Goal: Task Accomplishment & Management: Complete application form

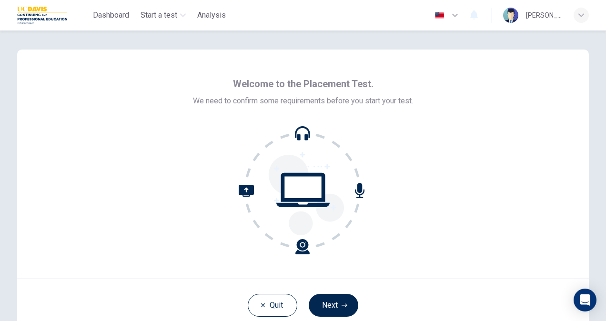
scroll to position [57, 0]
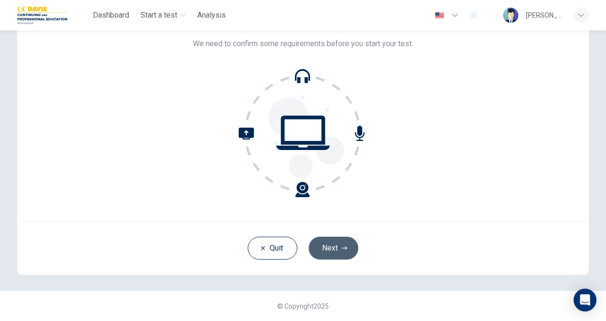
click at [338, 242] on button "Next" at bounding box center [334, 248] width 50 height 23
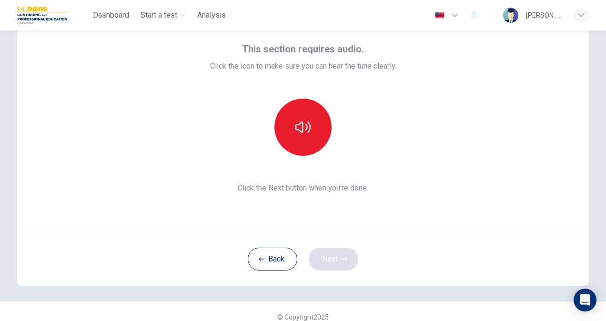
scroll to position [41, 0]
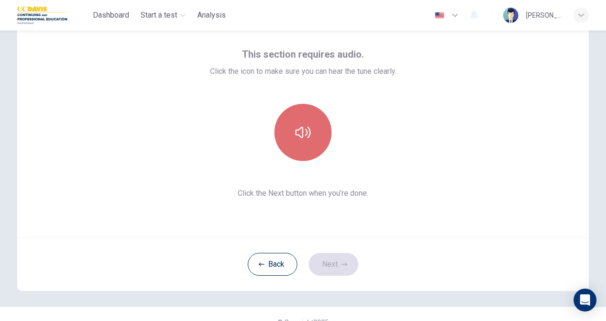
click at [305, 137] on icon "button" at bounding box center [302, 132] width 15 height 11
click at [300, 126] on icon "button" at bounding box center [302, 132] width 15 height 15
click at [295, 133] on icon "button" at bounding box center [302, 132] width 15 height 15
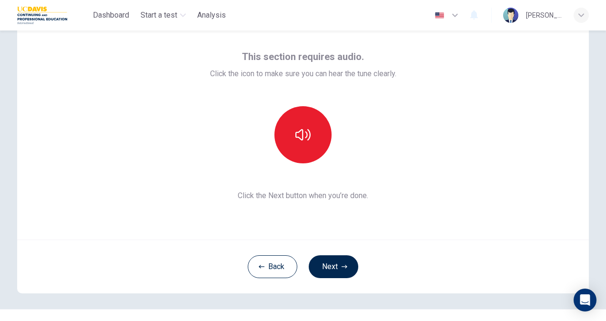
scroll to position [39, 0]
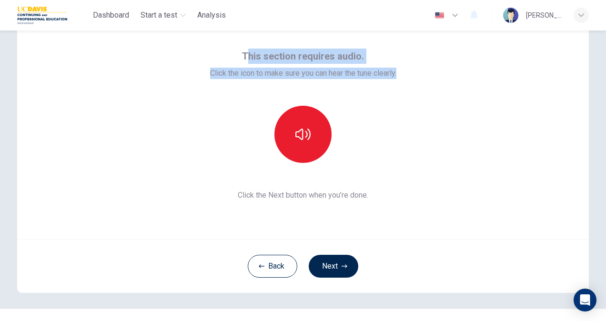
drag, startPoint x: 244, startPoint y: 55, endPoint x: 412, endPoint y: 74, distance: 168.3
click at [412, 74] on div "This section requires audio. Click the icon to make sure you can hear the tune …" at bounding box center [303, 124] width 572 height 229
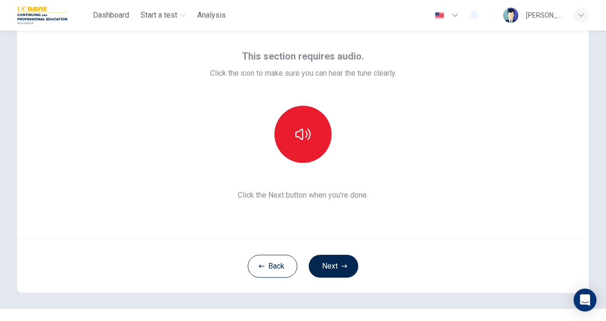
click at [479, 174] on div "T his section requires audio. Click the icon to make sure you can hear the tune…" at bounding box center [303, 124] width 572 height 229
click at [226, 56] on div "T his section requires audio. Click the icon to make sure you can hear the tune…" at bounding box center [303, 64] width 186 height 30
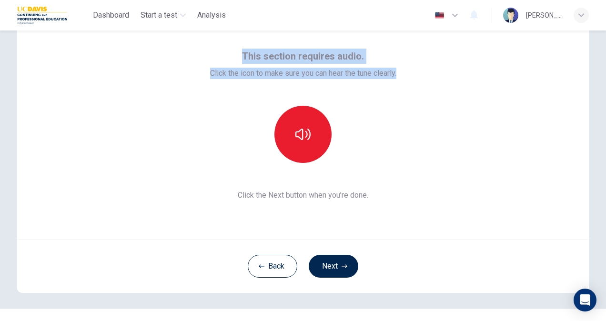
drag, startPoint x: 235, startPoint y: 59, endPoint x: 401, endPoint y: 79, distance: 166.5
click at [401, 79] on div "T his section requires audio. Click the icon to make sure you can hear the tune…" at bounding box center [303, 124] width 572 height 229
copy div "T his section requires audio. Click the icon to make sure you can hear the tune…"
click at [283, 126] on button "button" at bounding box center [302, 134] width 57 height 57
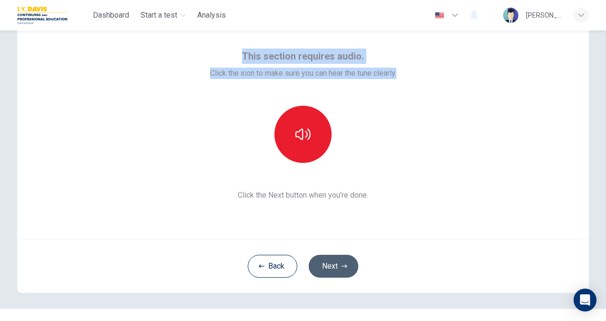
click at [333, 274] on button "Next" at bounding box center [334, 266] width 50 height 23
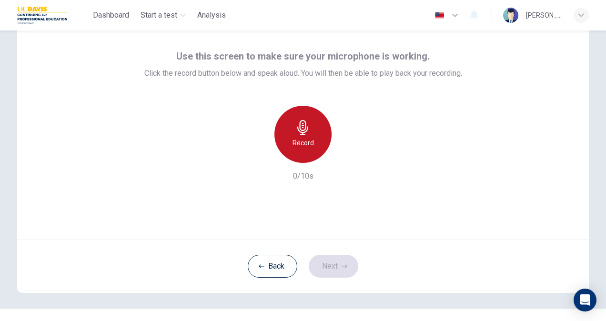
click at [301, 138] on h6 "Record" at bounding box center [303, 142] width 21 height 11
click at [300, 129] on icon "button" at bounding box center [302, 127] width 15 height 15
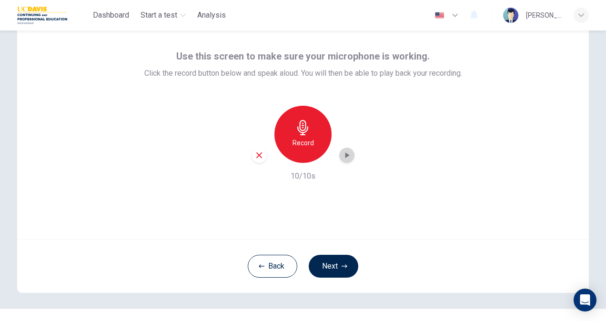
click at [345, 154] on icon "button" at bounding box center [347, 155] width 4 height 6
click at [346, 256] on button "Next" at bounding box center [334, 266] width 50 height 23
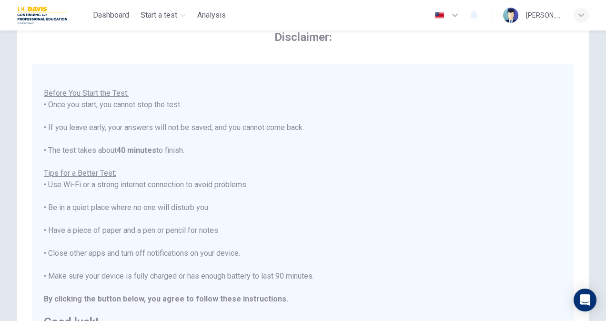
scroll to position [178, 0]
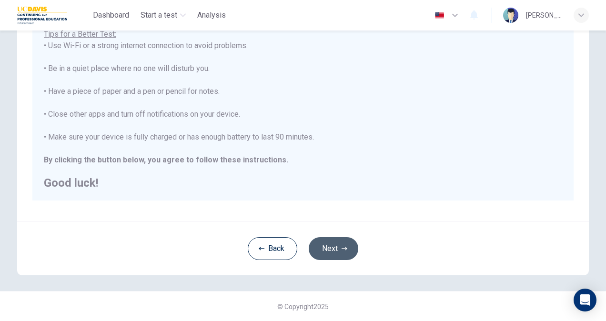
click at [317, 242] on button "Next" at bounding box center [334, 248] width 50 height 23
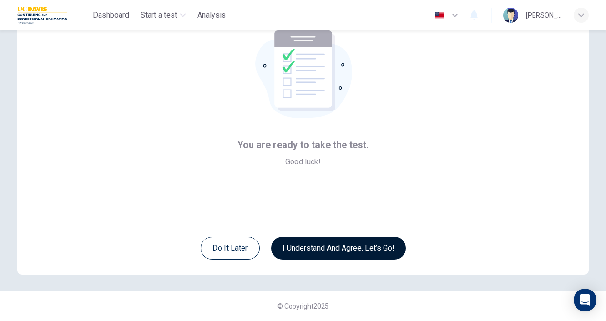
scroll to position [0, 0]
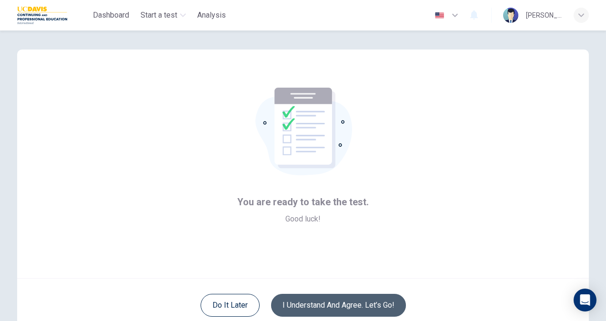
click at [341, 300] on button "I understand and agree. Let’s go!" at bounding box center [338, 305] width 135 height 23
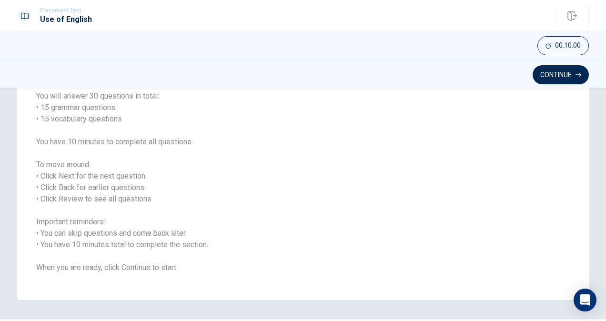
scroll to position [77, 0]
click at [555, 77] on button "Continue" at bounding box center [561, 74] width 56 height 19
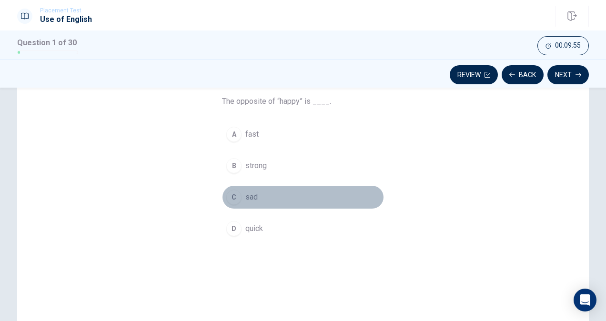
click at [232, 195] on div "C" at bounding box center [233, 197] width 15 height 15
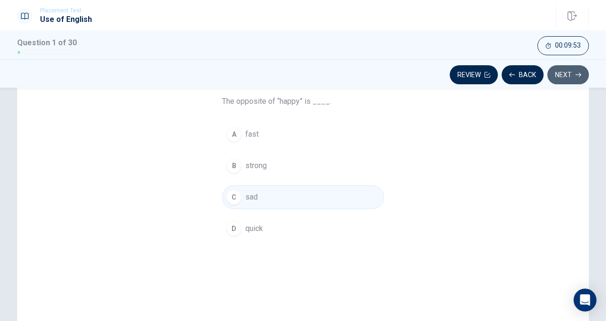
click at [562, 74] on button "Next" at bounding box center [567, 74] width 41 height 19
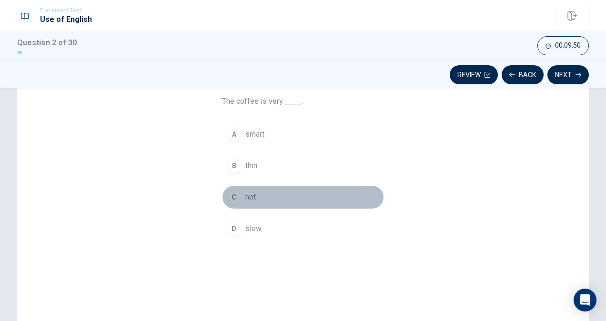
click at [234, 196] on div "C" at bounding box center [233, 197] width 15 height 15
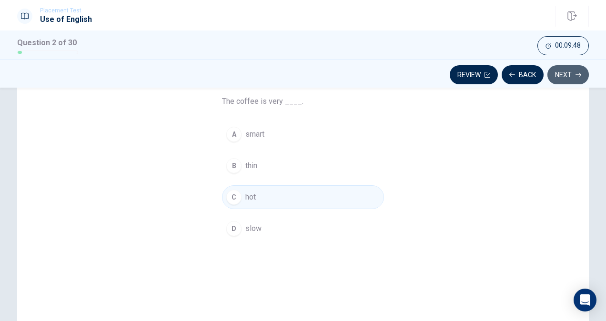
click at [556, 78] on button "Next" at bounding box center [567, 74] width 41 height 19
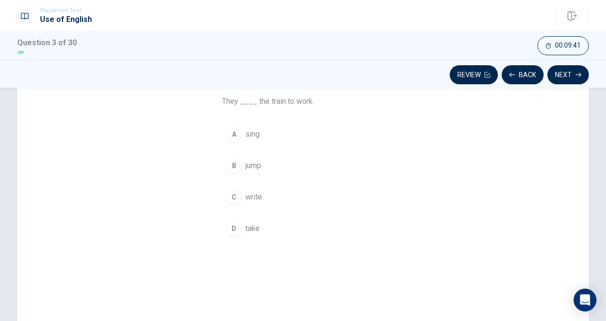
click at [232, 227] on div "D" at bounding box center [233, 228] width 15 height 15
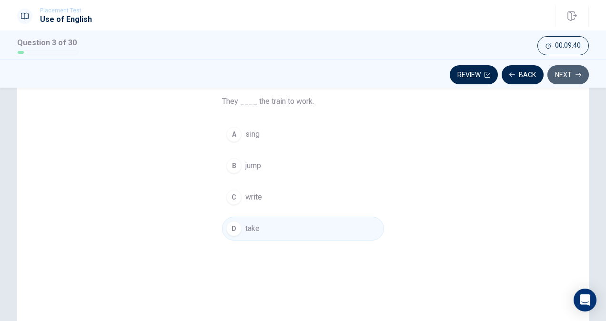
click at [564, 75] on button "Next" at bounding box center [567, 74] width 41 height 19
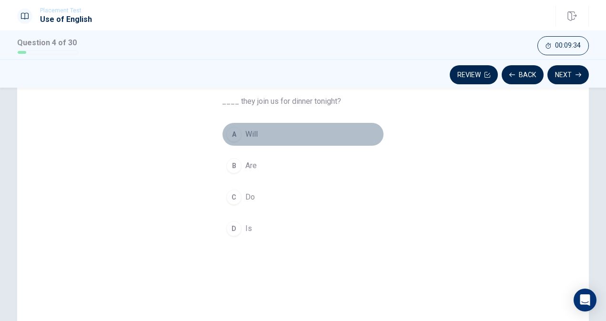
click at [232, 137] on div "A" at bounding box center [233, 134] width 15 height 15
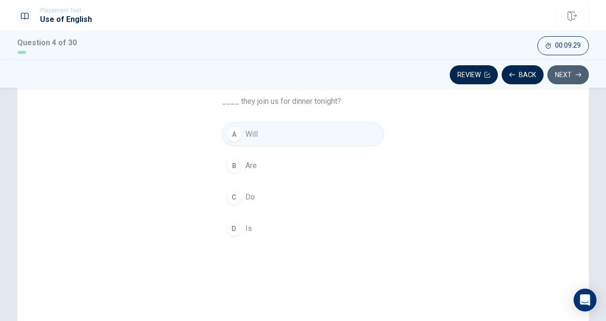
click at [561, 71] on button "Next" at bounding box center [567, 74] width 41 height 19
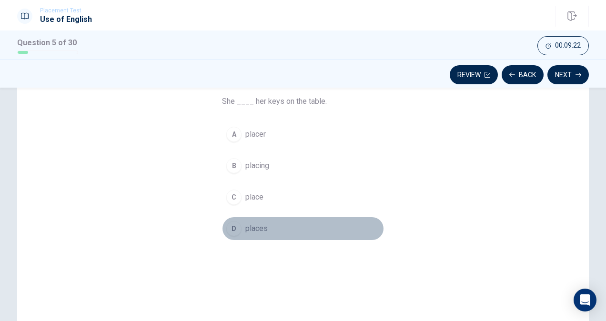
click at [236, 226] on div "D" at bounding box center [233, 228] width 15 height 15
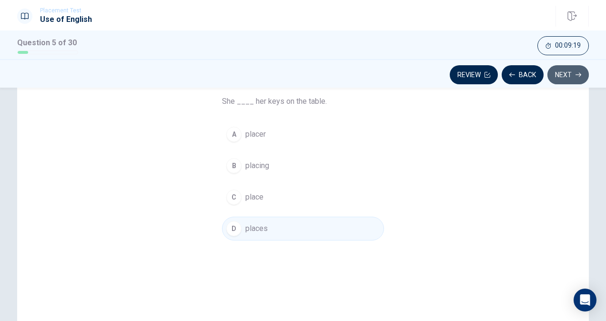
click at [566, 75] on button "Next" at bounding box center [567, 74] width 41 height 19
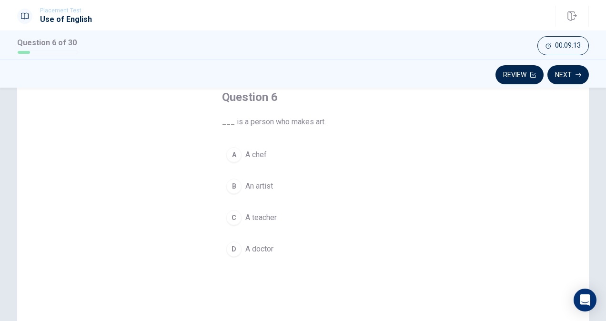
scroll to position [54, 0]
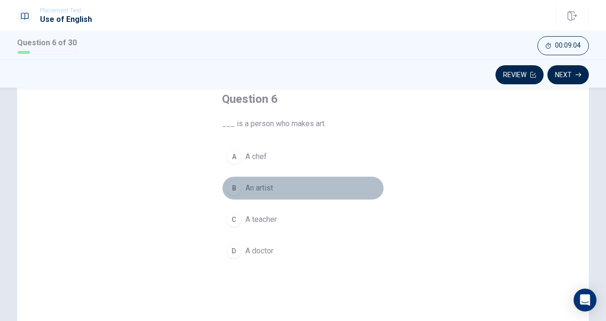
click at [232, 185] on div "B" at bounding box center [233, 188] width 15 height 15
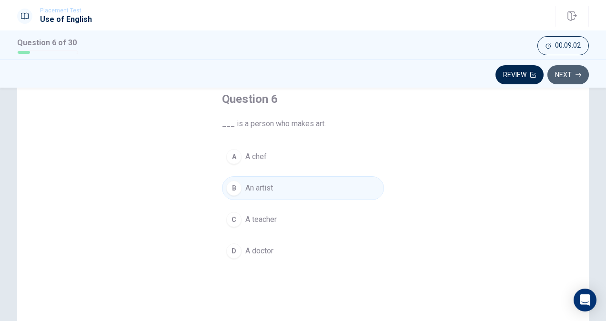
click at [565, 75] on button "Next" at bounding box center [567, 74] width 41 height 19
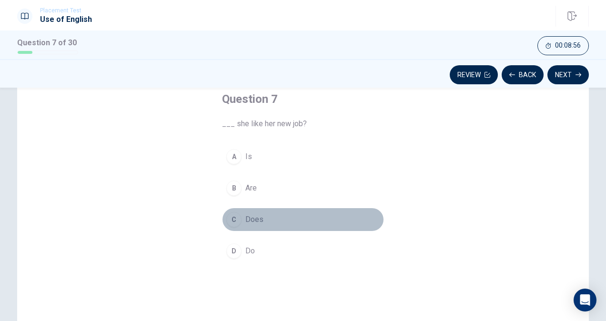
click at [231, 215] on div "C" at bounding box center [233, 219] width 15 height 15
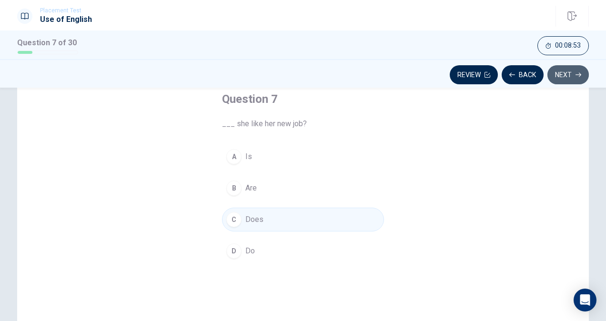
click at [568, 73] on button "Next" at bounding box center [567, 74] width 41 height 19
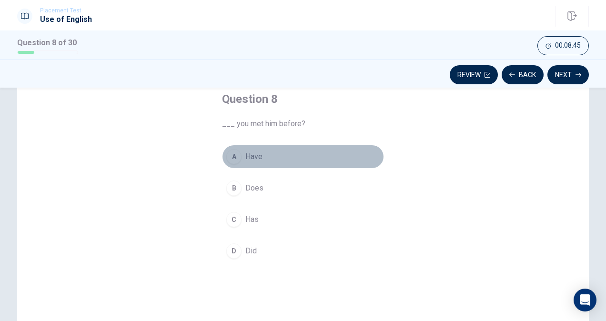
click at [229, 160] on div "A" at bounding box center [233, 156] width 15 height 15
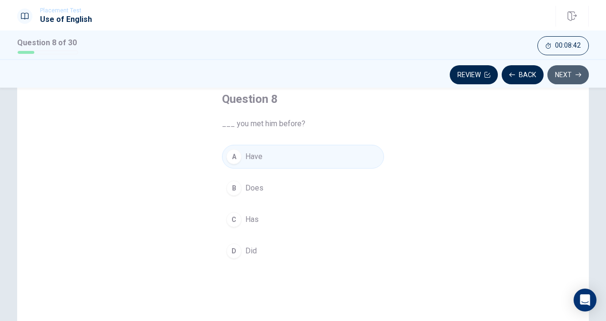
click at [568, 72] on button "Next" at bounding box center [567, 74] width 41 height 19
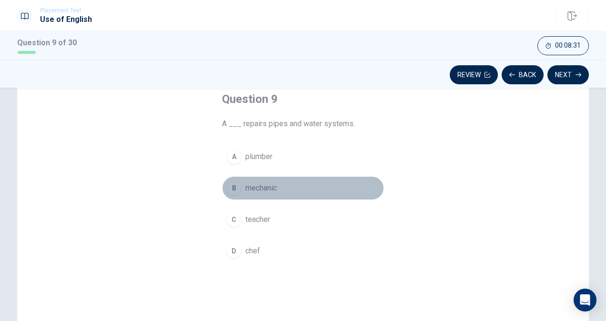
click at [233, 184] on div "B" at bounding box center [233, 188] width 15 height 15
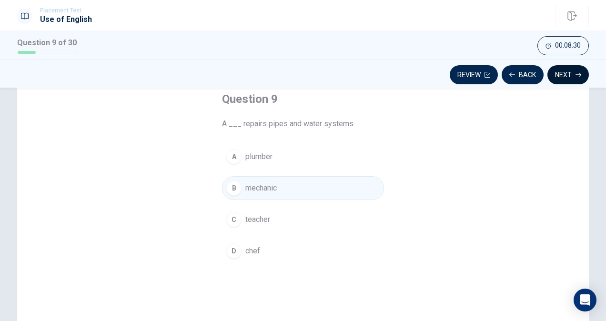
click at [559, 82] on button "Next" at bounding box center [567, 74] width 41 height 19
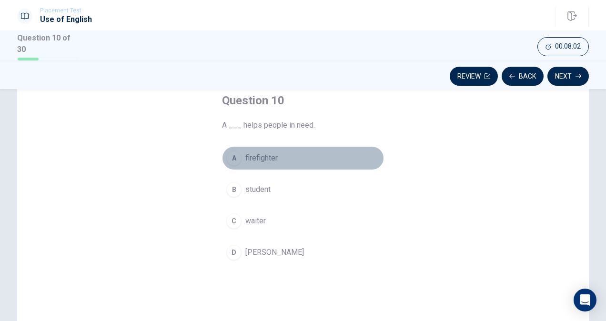
click at [229, 154] on div "A" at bounding box center [233, 158] width 15 height 15
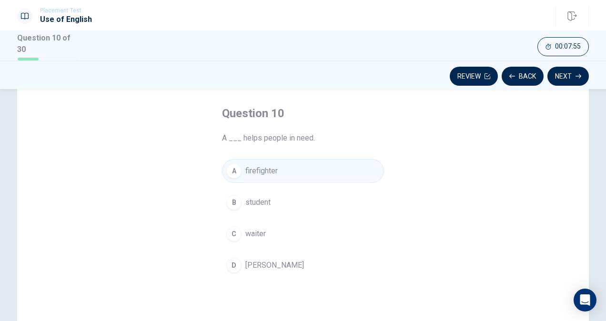
scroll to position [40, 0]
click at [568, 71] on button "Next" at bounding box center [567, 76] width 41 height 19
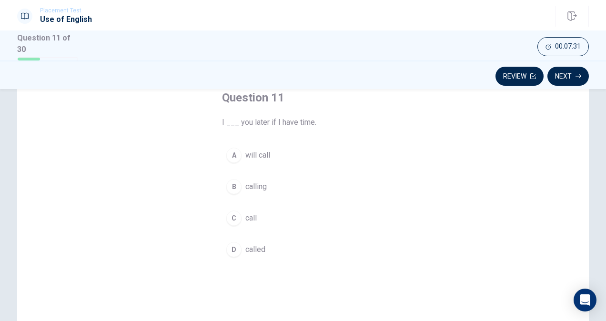
scroll to position [56, 0]
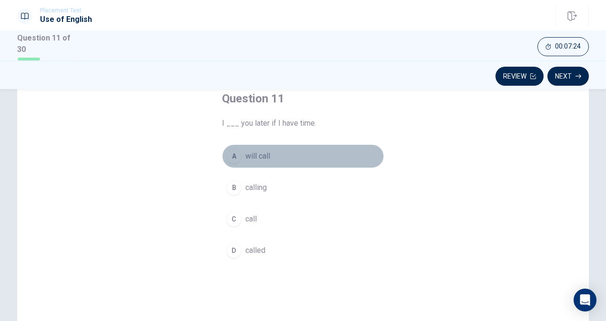
click at [240, 156] on button "A will call" at bounding box center [303, 156] width 162 height 24
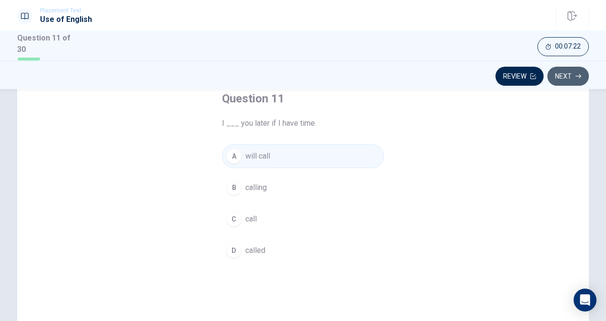
click at [556, 79] on button "Next" at bounding box center [567, 76] width 41 height 19
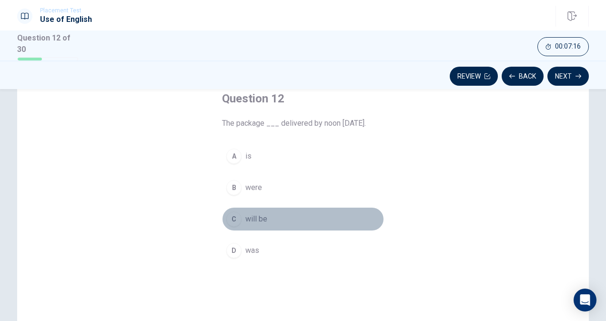
click at [262, 214] on span "will be" at bounding box center [256, 218] width 22 height 11
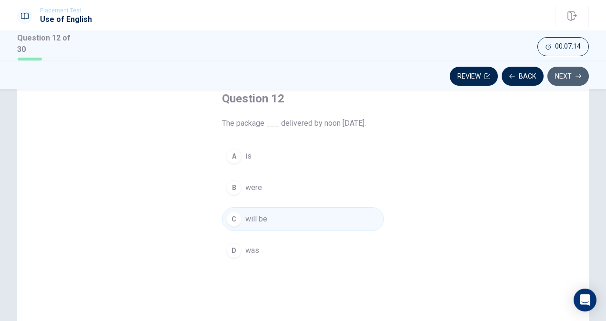
click at [562, 74] on button "Next" at bounding box center [567, 76] width 41 height 19
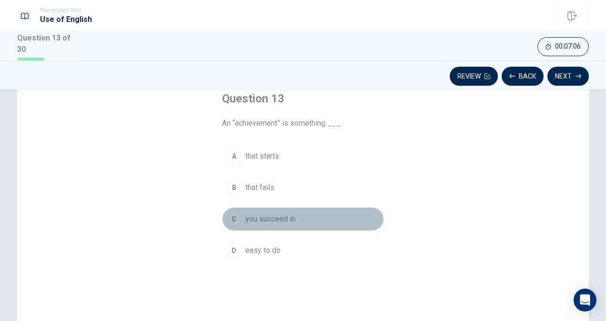
click at [284, 223] on button "C you succeed in" at bounding box center [303, 219] width 162 height 24
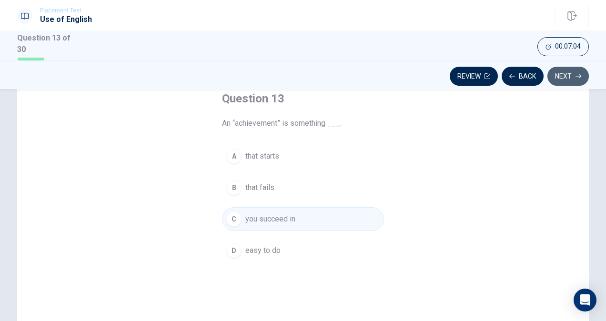
click at [556, 78] on button "Next" at bounding box center [567, 76] width 41 height 19
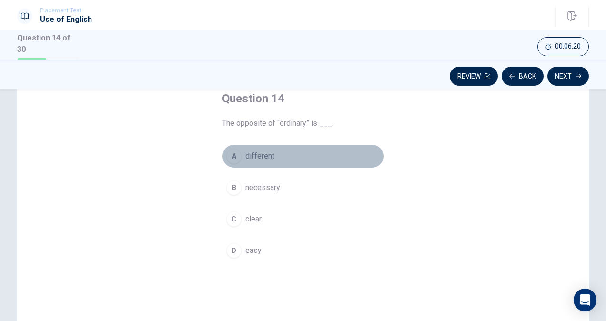
click at [261, 151] on span "different" at bounding box center [259, 156] width 29 height 11
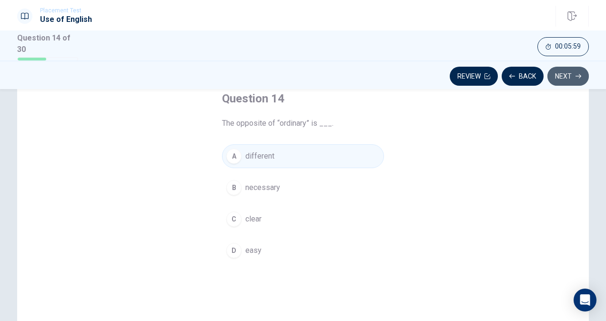
click at [562, 79] on button "Next" at bounding box center [567, 76] width 41 height 19
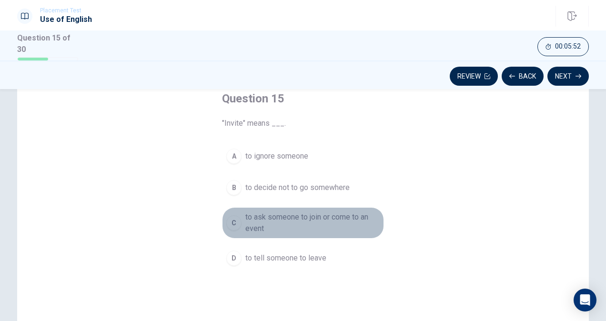
click at [341, 216] on span "to ask someone to join or come to an event" at bounding box center [312, 223] width 134 height 23
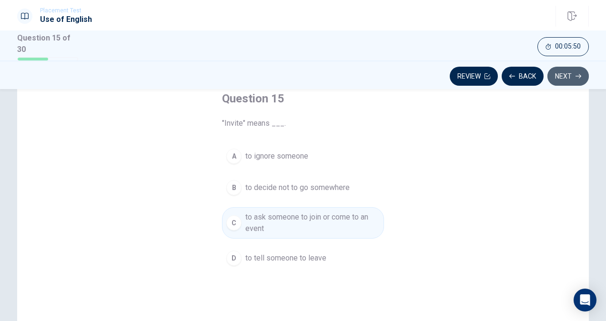
click at [561, 77] on button "Next" at bounding box center [567, 76] width 41 height 19
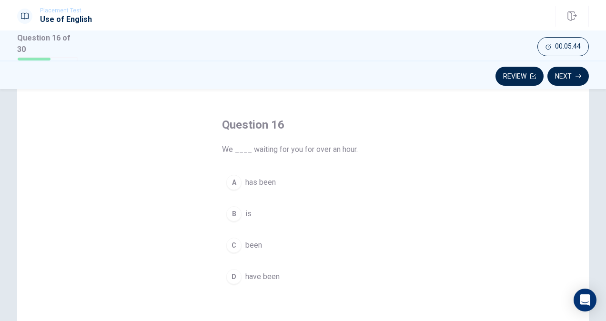
scroll to position [31, 0]
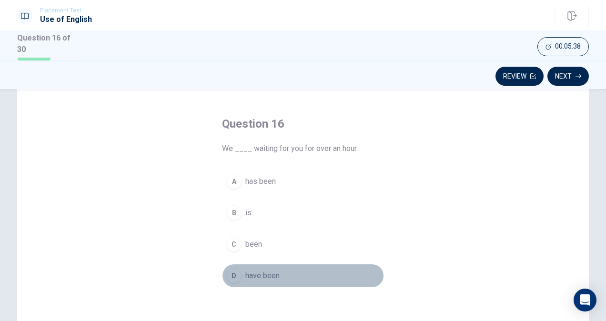
click at [265, 273] on span "have been" at bounding box center [262, 275] width 34 height 11
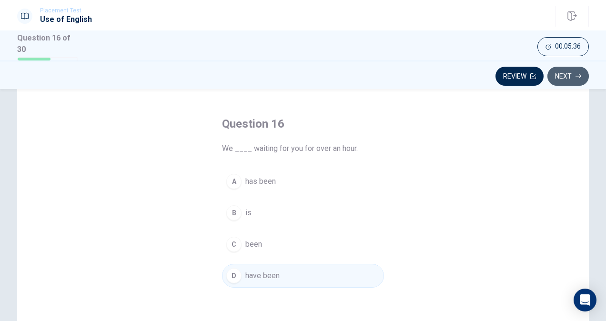
click at [566, 80] on button "Next" at bounding box center [567, 76] width 41 height 19
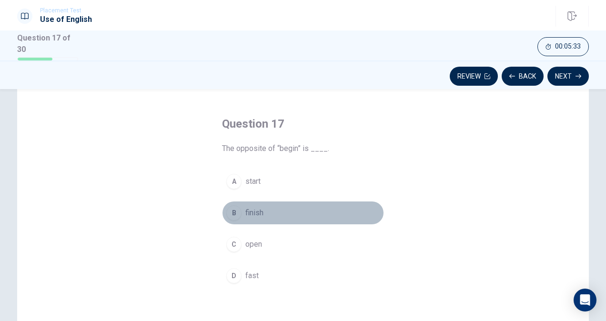
click at [249, 213] on span "finish" at bounding box center [254, 212] width 18 height 11
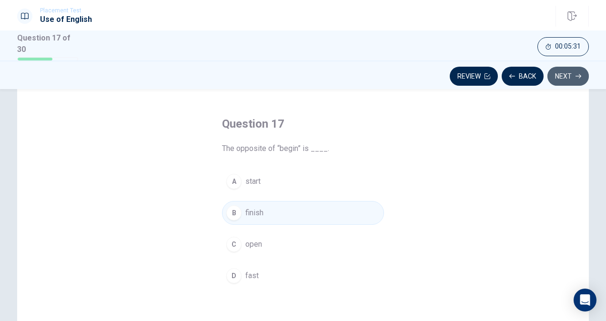
click at [562, 76] on button "Next" at bounding box center [567, 76] width 41 height 19
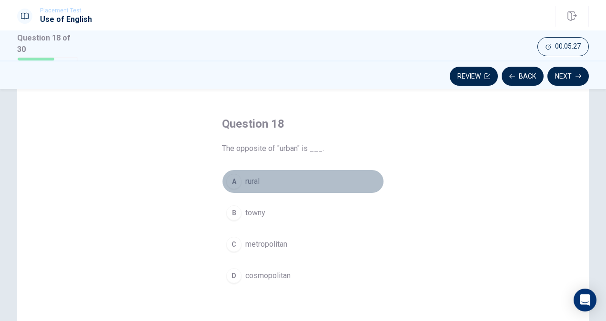
click at [245, 178] on span "rural" at bounding box center [252, 181] width 14 height 11
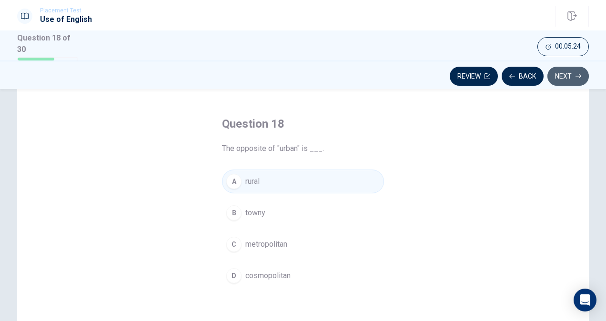
click at [572, 70] on button "Next" at bounding box center [567, 76] width 41 height 19
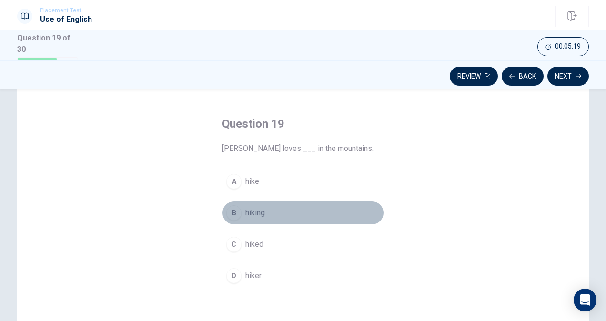
click at [248, 213] on span "hiking" at bounding box center [255, 212] width 20 height 11
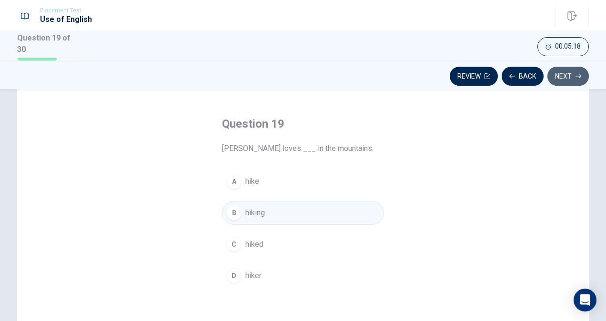
click at [557, 76] on button "Next" at bounding box center [567, 76] width 41 height 19
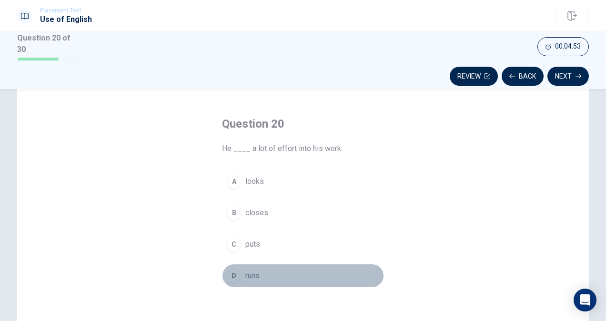
click at [258, 271] on button "D runs" at bounding box center [303, 276] width 162 height 24
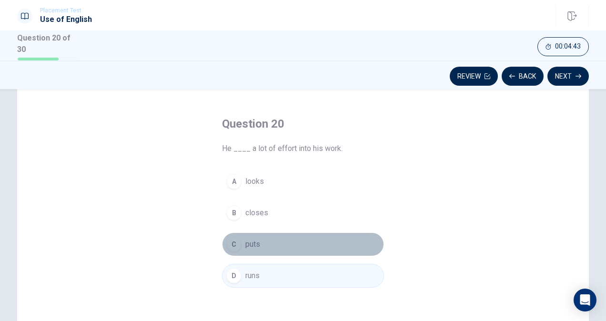
click at [254, 241] on span "puts" at bounding box center [252, 244] width 15 height 11
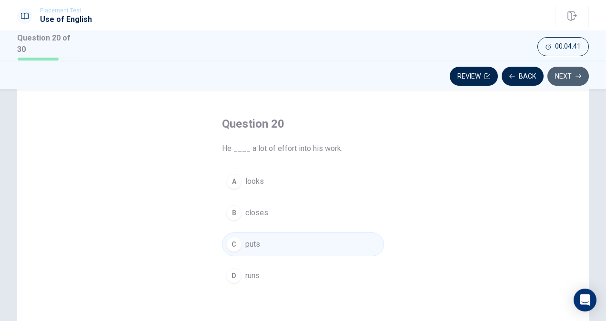
click at [564, 72] on button "Next" at bounding box center [567, 76] width 41 height 19
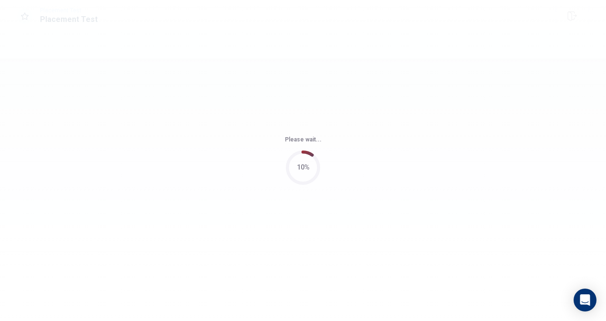
scroll to position [0, 0]
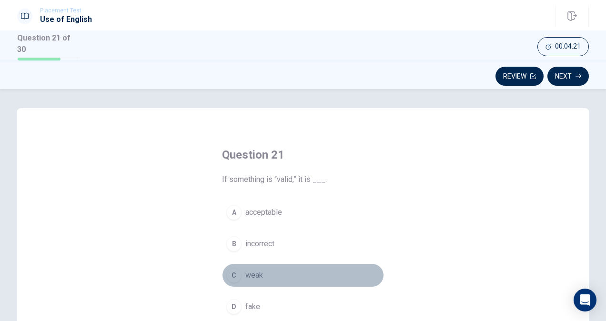
click at [265, 265] on button "C weak" at bounding box center [303, 275] width 162 height 24
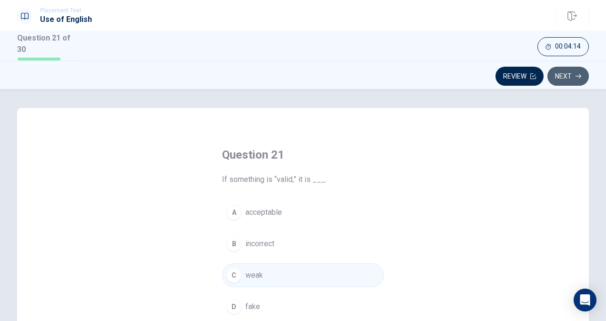
click at [577, 67] on button "Next" at bounding box center [567, 76] width 41 height 19
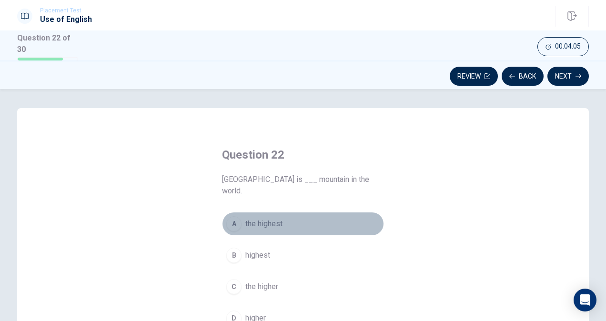
click at [261, 218] on span "the highest" at bounding box center [263, 223] width 37 height 11
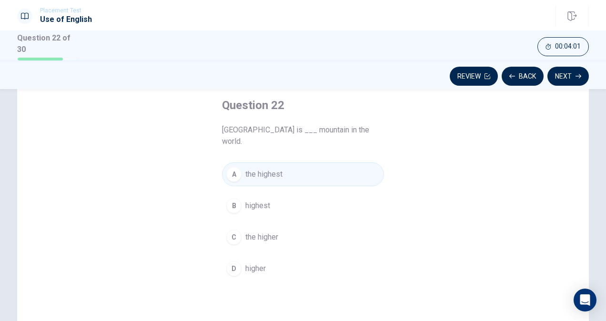
scroll to position [51, 0]
click at [562, 71] on button "Next" at bounding box center [567, 76] width 41 height 19
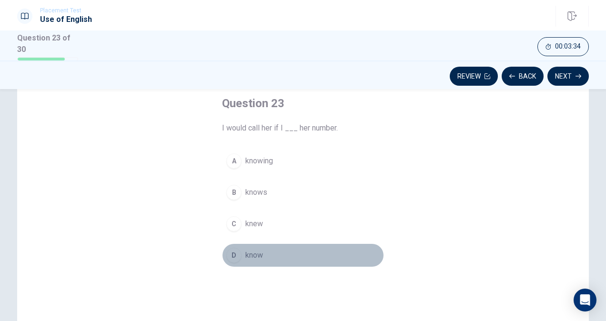
click at [252, 250] on span "know" at bounding box center [254, 255] width 18 height 11
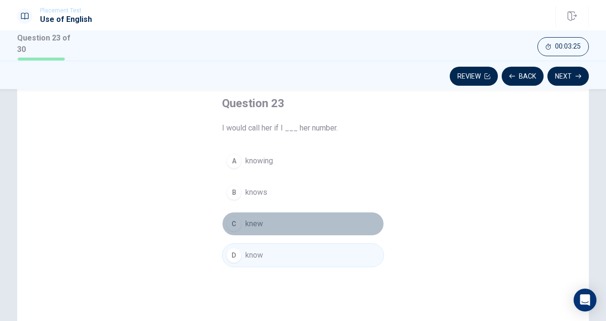
click at [302, 226] on button "C knew" at bounding box center [303, 224] width 162 height 24
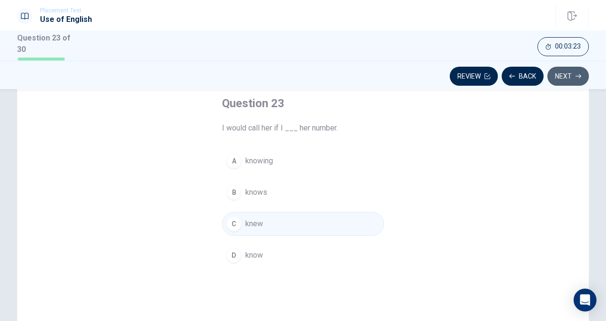
click at [573, 79] on button "Next" at bounding box center [567, 76] width 41 height 19
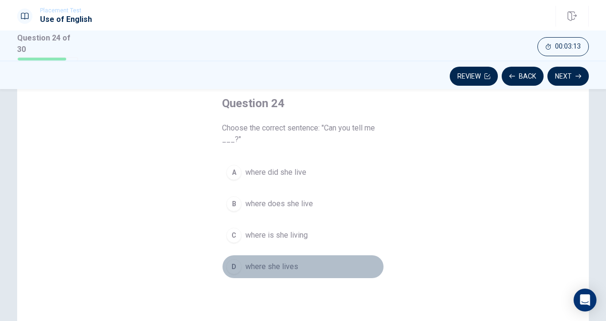
click at [273, 263] on span "where she lives" at bounding box center [271, 266] width 53 height 11
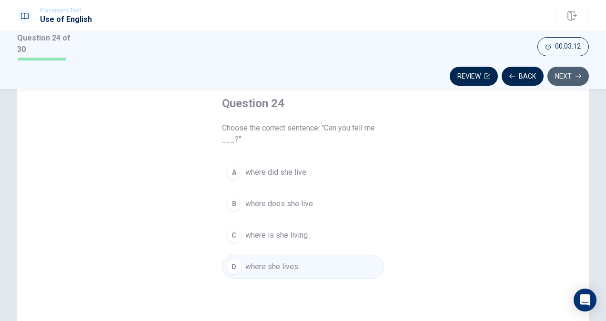
click at [570, 75] on button "Next" at bounding box center [567, 76] width 41 height 19
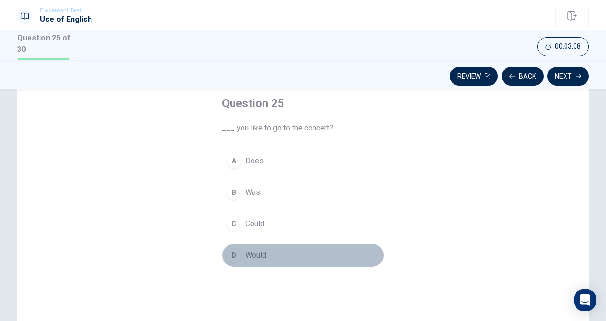
click at [259, 252] on span "Would" at bounding box center [255, 255] width 21 height 11
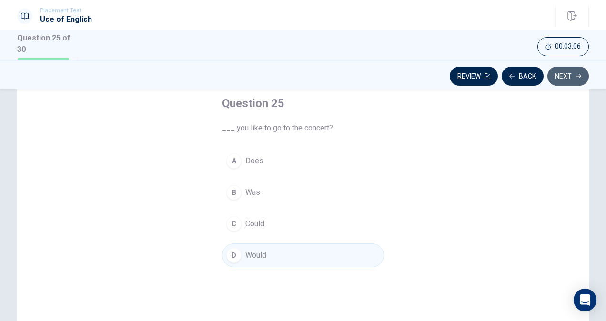
click at [578, 71] on button "Next" at bounding box center [567, 76] width 41 height 19
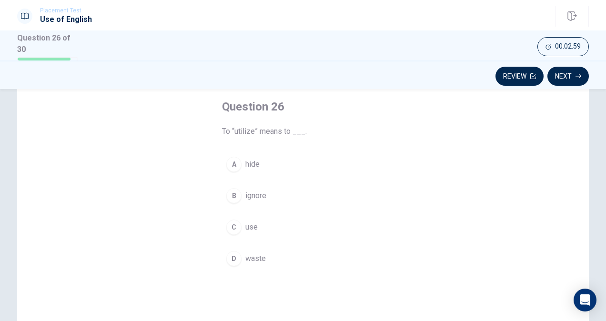
scroll to position [48, 0]
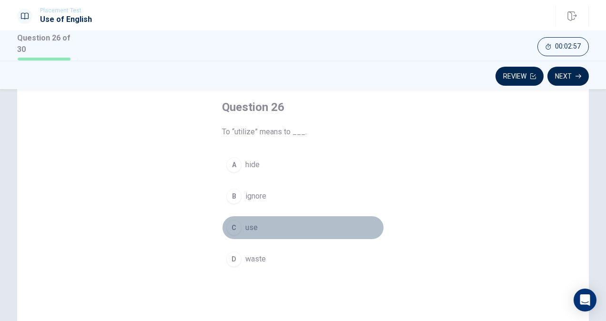
click at [242, 227] on button "C use" at bounding box center [303, 228] width 162 height 24
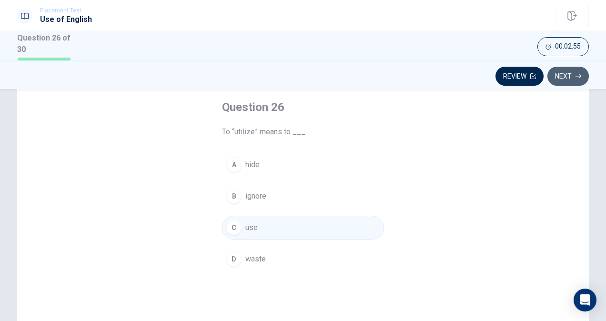
click at [566, 81] on button "Next" at bounding box center [567, 76] width 41 height 19
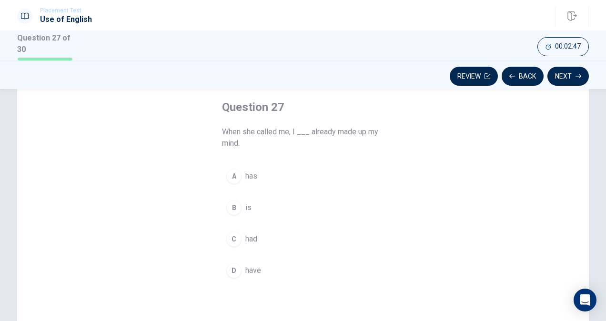
click at [251, 238] on span "had" at bounding box center [251, 238] width 12 height 11
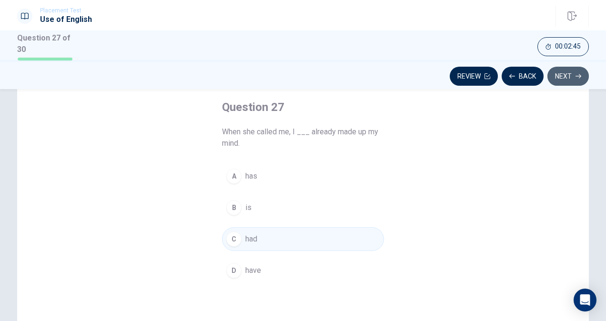
click at [557, 76] on button "Next" at bounding box center [567, 76] width 41 height 19
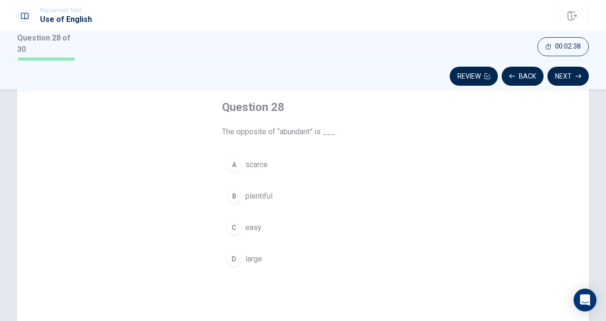
click at [262, 165] on span "scarce" at bounding box center [256, 164] width 22 height 11
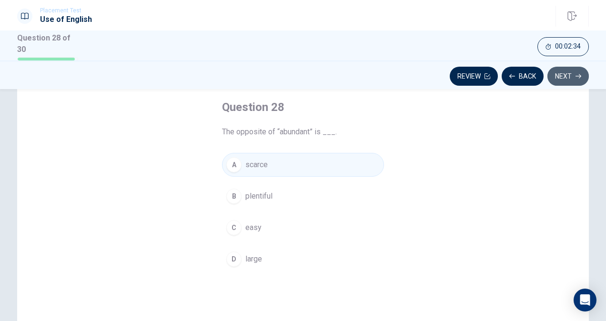
click at [567, 70] on button "Next" at bounding box center [567, 76] width 41 height 19
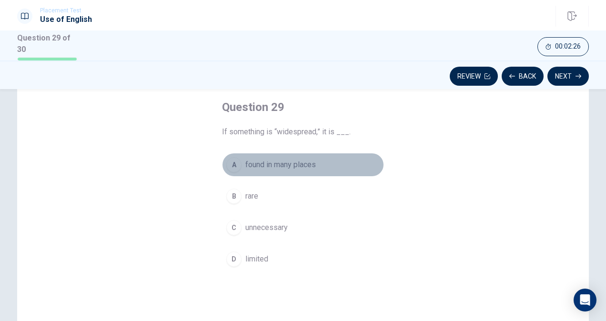
click at [308, 161] on span "found in many places" at bounding box center [280, 164] width 71 height 11
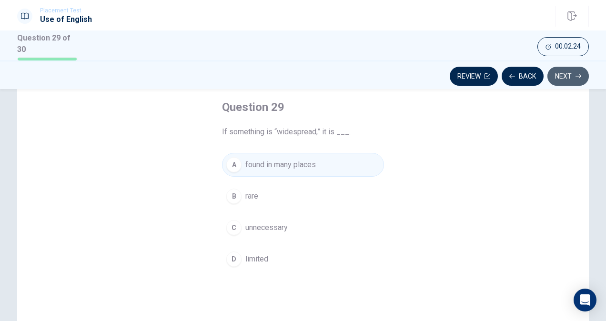
click at [581, 74] on icon "button" at bounding box center [579, 76] width 6 height 6
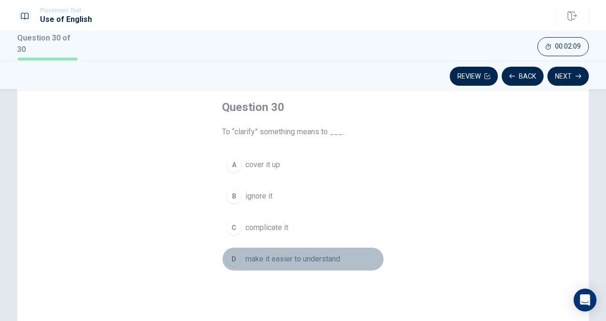
click at [318, 255] on span "make it easier to understand" at bounding box center [292, 258] width 95 height 11
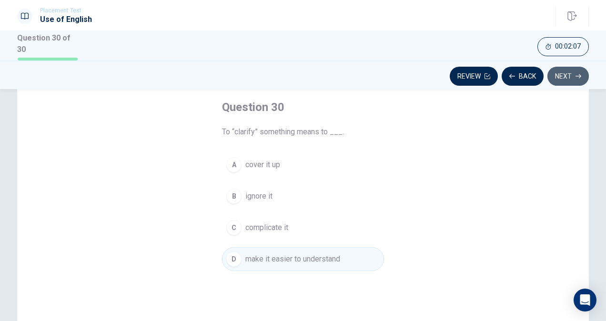
click at [570, 73] on button "Next" at bounding box center [567, 76] width 41 height 19
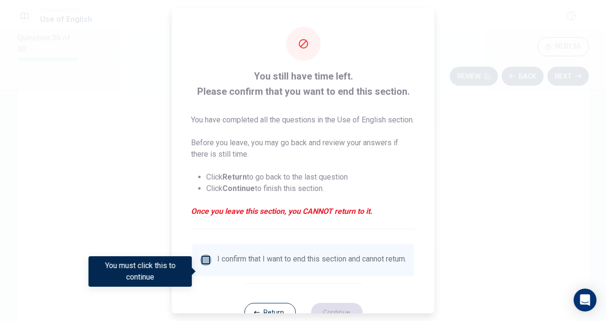
click at [209, 266] on input "You must click this to continue" at bounding box center [205, 259] width 11 height 11
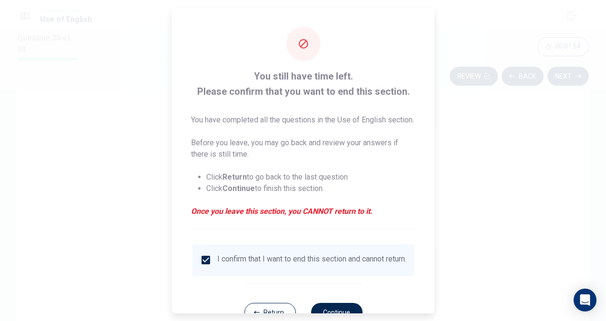
scroll to position [46, 0]
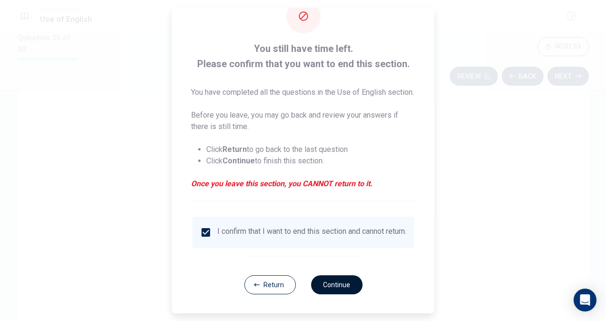
click at [326, 283] on button "Continue" at bounding box center [336, 284] width 51 height 19
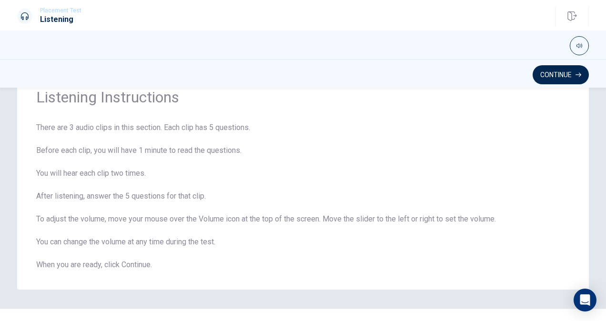
scroll to position [56, 0]
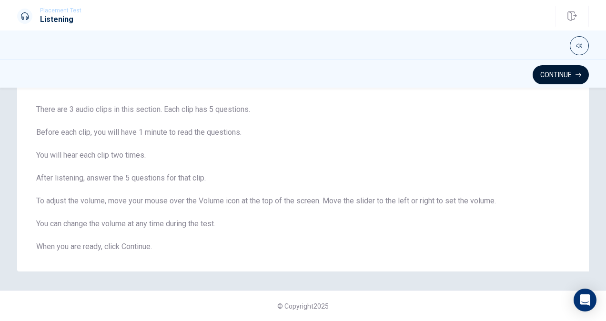
click at [548, 71] on button "Continue" at bounding box center [561, 74] width 56 height 19
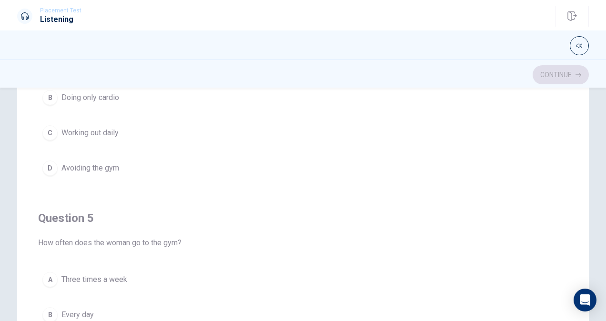
scroll to position [765, 0]
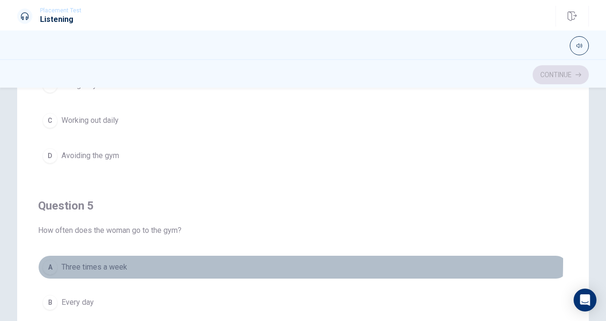
click at [97, 255] on button "A Three times a week" at bounding box center [303, 267] width 530 height 24
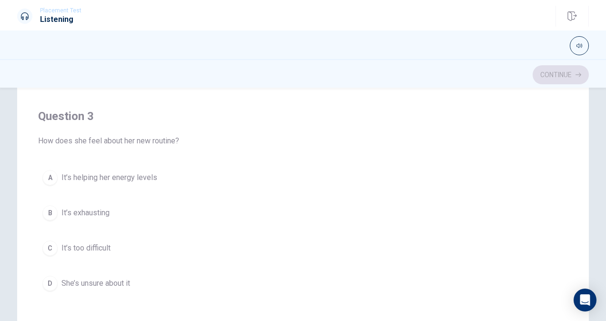
scroll to position [420, 0]
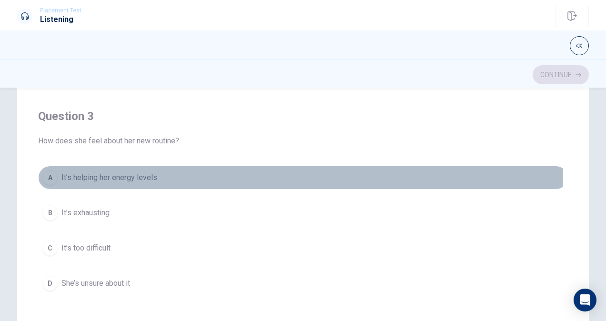
click at [118, 172] on span "It’s helping her energy levels" at bounding box center [109, 177] width 96 height 11
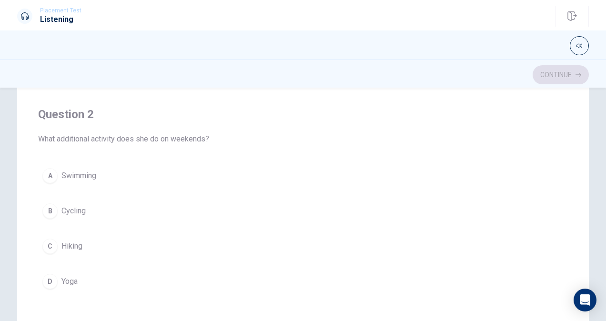
scroll to position [204, 0]
click at [117, 293] on div "Question 2 What additional activity does she do on weekends? A Swimming B Cycli…" at bounding box center [303, 200] width 530 height 217
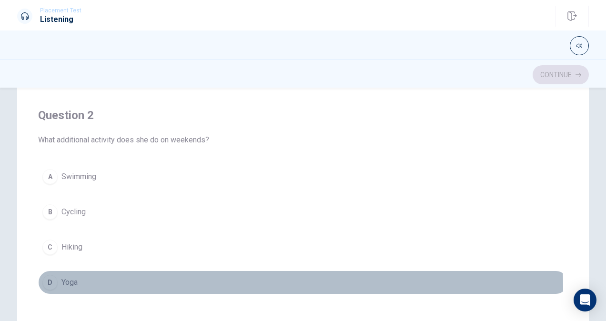
click at [126, 285] on button "D Yoga" at bounding box center [303, 283] width 530 height 24
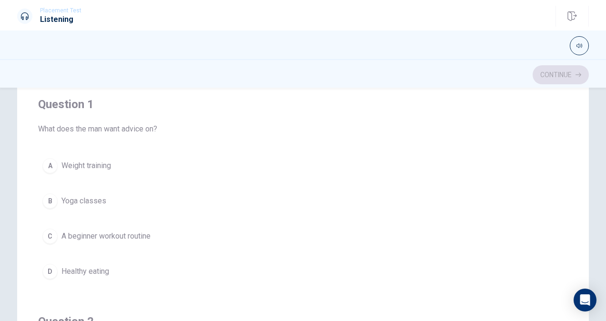
scroll to position [72, 0]
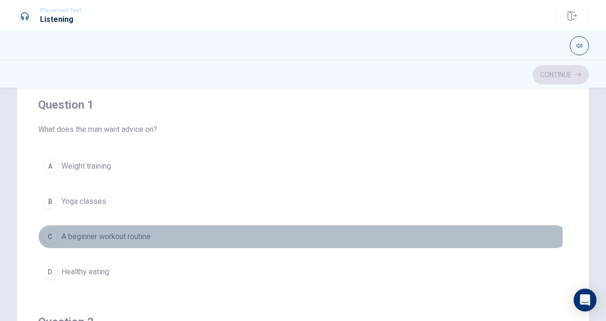
click at [133, 237] on span "A beginner workout routine" at bounding box center [105, 236] width 89 height 11
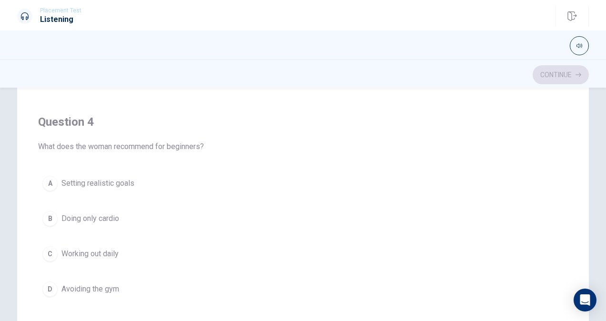
scroll to position [635, 0]
click at [131, 245] on button "C Working out daily" at bounding box center [303, 254] width 530 height 24
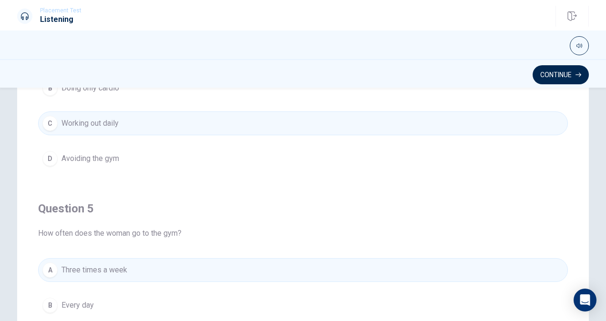
scroll to position [218, 0]
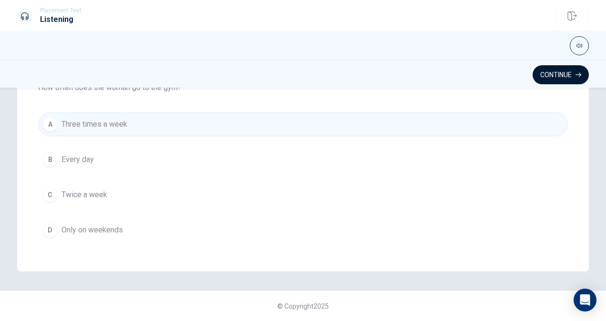
click at [549, 70] on button "Continue" at bounding box center [561, 74] width 56 height 19
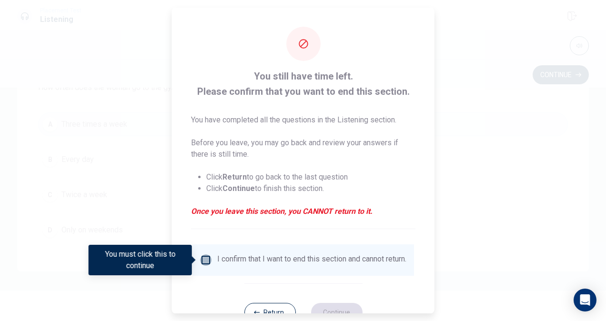
click at [206, 262] on input "You must click this to continue" at bounding box center [205, 259] width 11 height 11
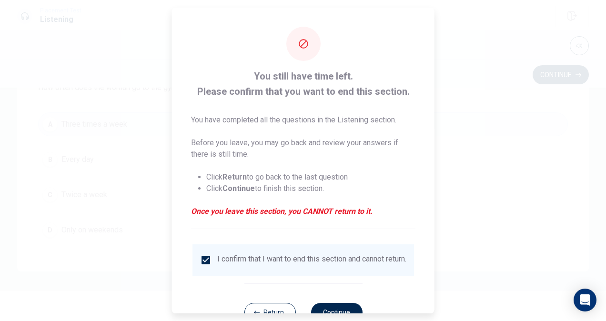
scroll to position [34, 0]
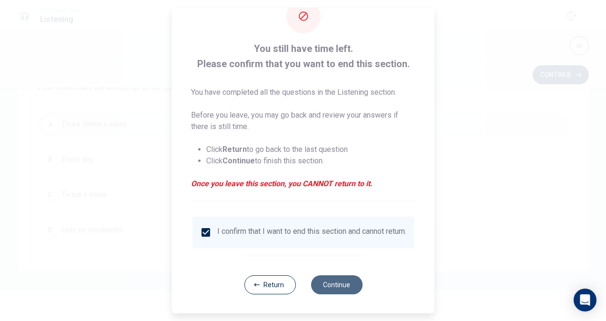
click at [319, 288] on button "Continue" at bounding box center [336, 284] width 51 height 19
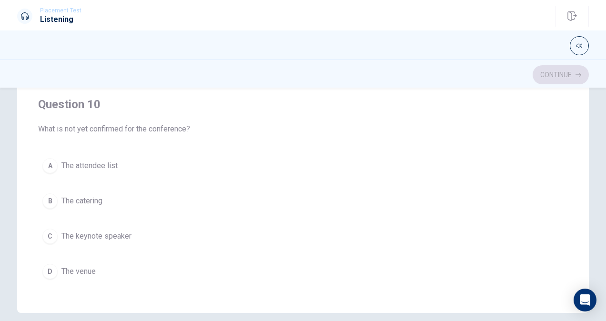
scroll to position [0, 0]
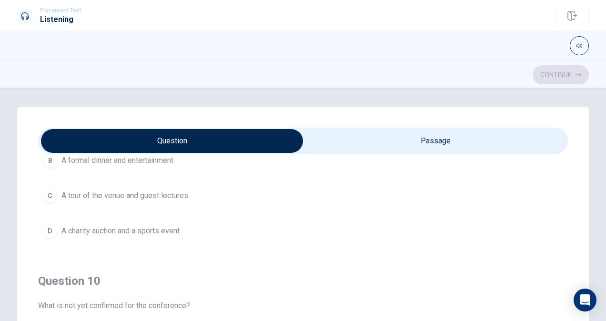
type input "4"
click at [371, 142] on input "checkbox" at bounding box center [172, 141] width 795 height 24
checkbox input "true"
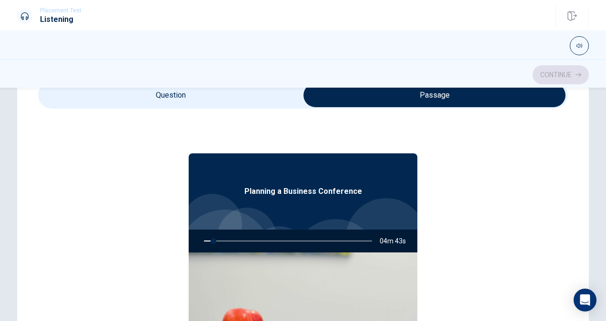
type input "6"
click at [213, 97] on input "checkbox" at bounding box center [434, 95] width 795 height 24
checkbox input "false"
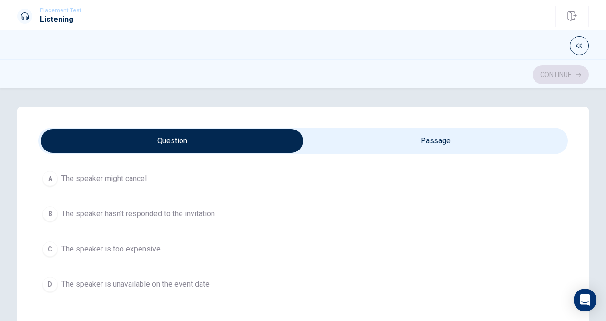
scroll to position [60, 0]
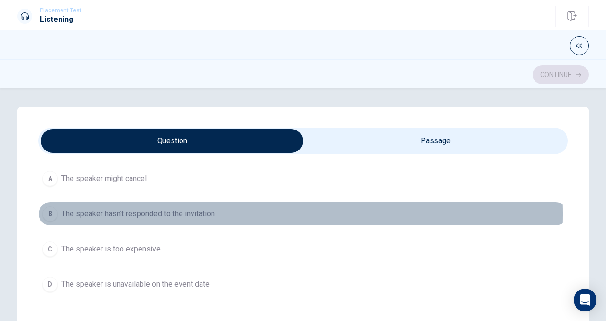
click at [142, 213] on span "The speaker hasn’t responded to the invitation" at bounding box center [137, 213] width 153 height 11
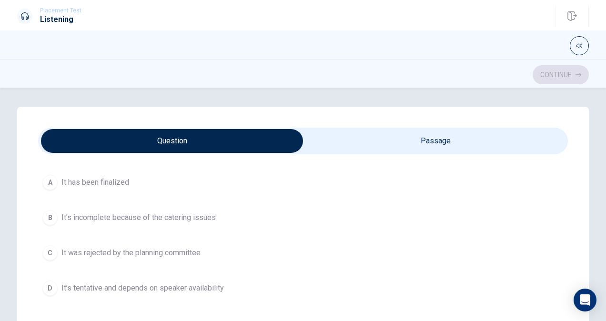
scroll to position [273, 0]
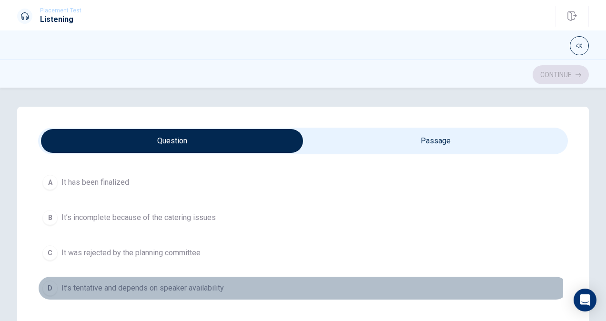
click at [179, 283] on span "It’s tentative and depends on speaker availability" at bounding box center [142, 288] width 162 height 11
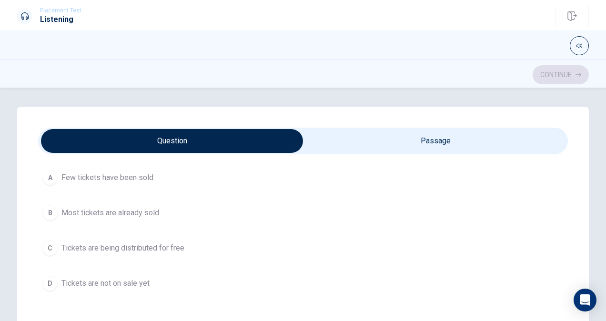
scroll to position [497, 0]
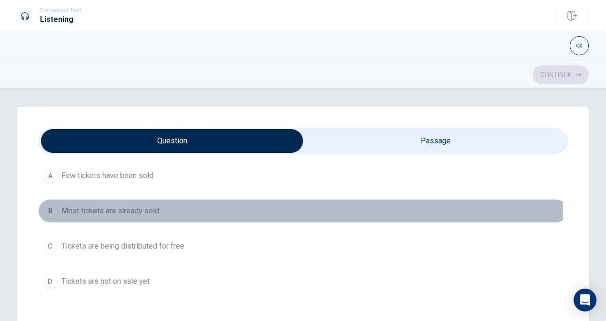
click at [139, 211] on span "Most tickets are already sold" at bounding box center [110, 210] width 98 height 11
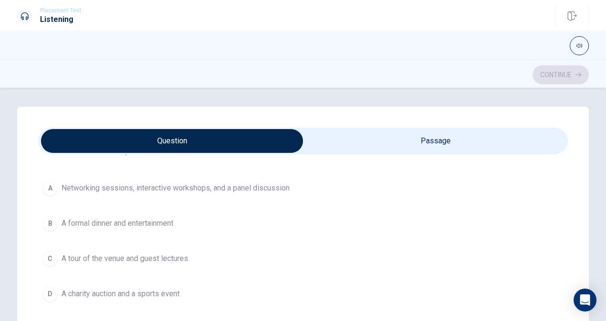
scroll to position [703, 0]
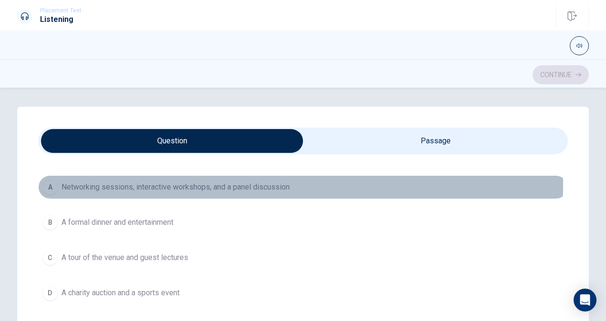
click at [265, 182] on span "Networking sessions, interactive workshops, and a panel discussion" at bounding box center [175, 187] width 228 height 11
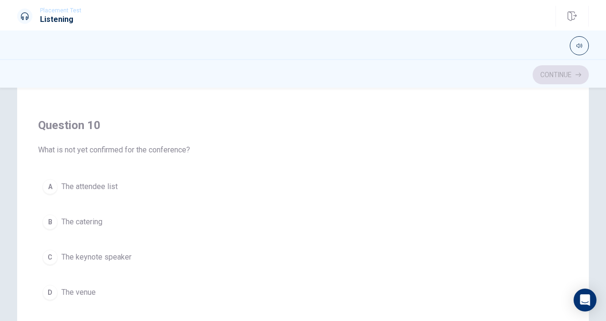
scroll to position [156, 0]
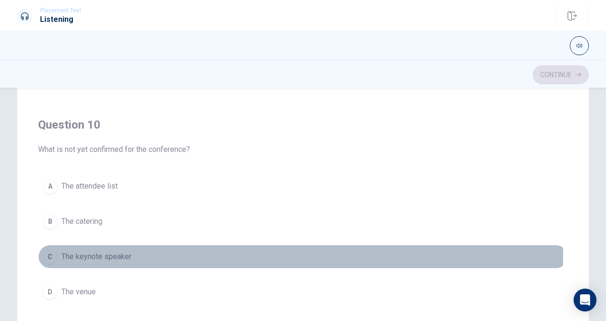
click at [122, 251] on span "The keynote speaker" at bounding box center [96, 256] width 70 height 11
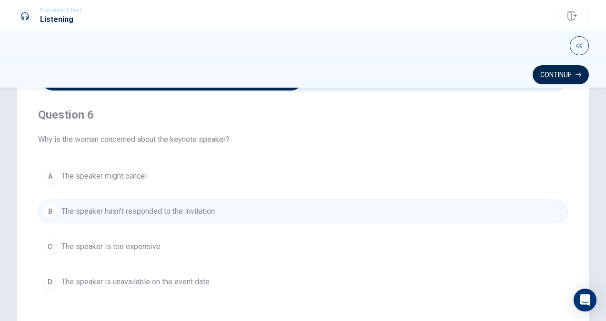
scroll to position [58, 0]
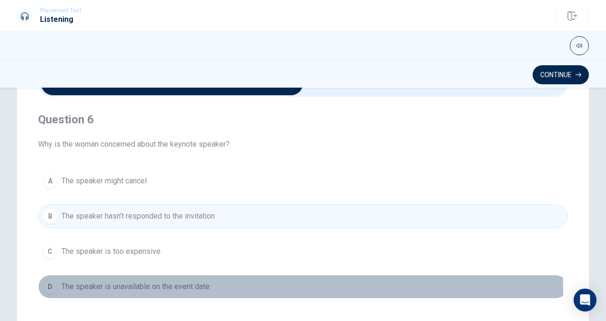
click at [65, 289] on span "The speaker is unavailable on the event date" at bounding box center [135, 286] width 148 height 11
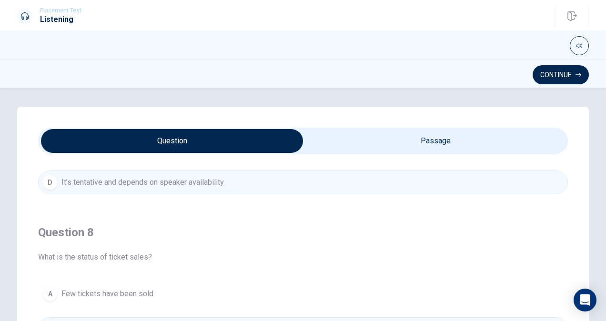
scroll to position [0, 0]
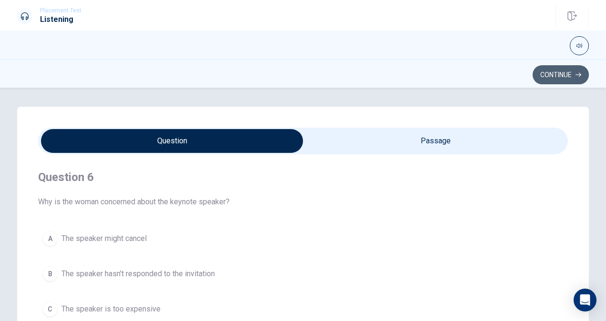
click at [552, 79] on button "Continue" at bounding box center [561, 74] width 56 height 19
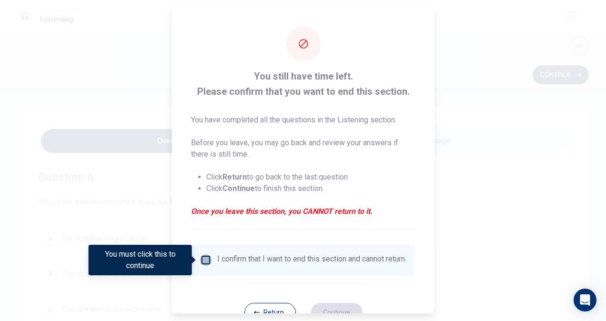
click at [206, 260] on input "You must click this to continue" at bounding box center [205, 259] width 11 height 11
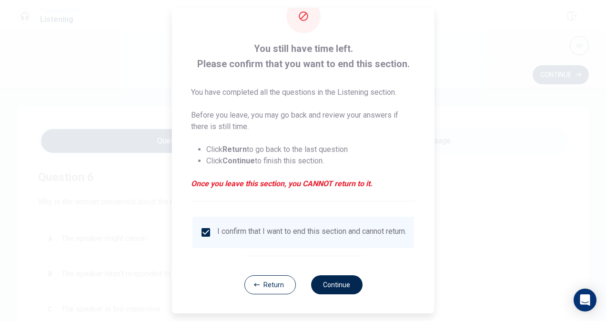
scroll to position [34, 0]
click at [327, 295] on div "Return Continue" at bounding box center [303, 285] width 118 height 58
click at [330, 289] on button "Continue" at bounding box center [336, 284] width 51 height 19
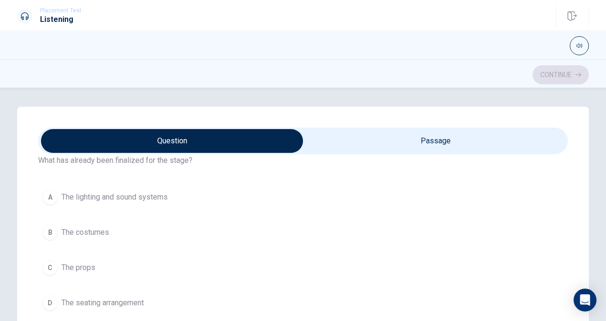
scroll to position [1, 0]
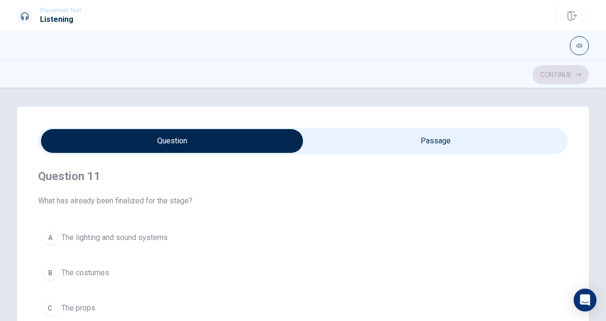
type input "1"
click at [417, 133] on input "checkbox" at bounding box center [172, 141] width 795 height 24
checkbox input "true"
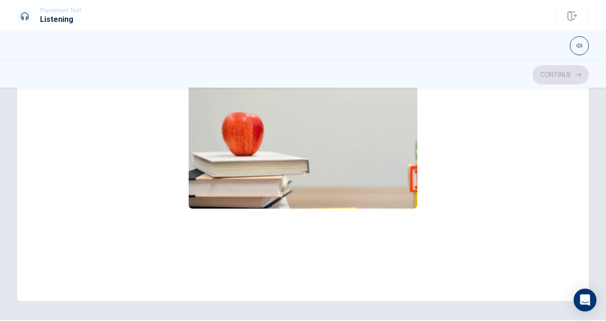
scroll to position [0, 0]
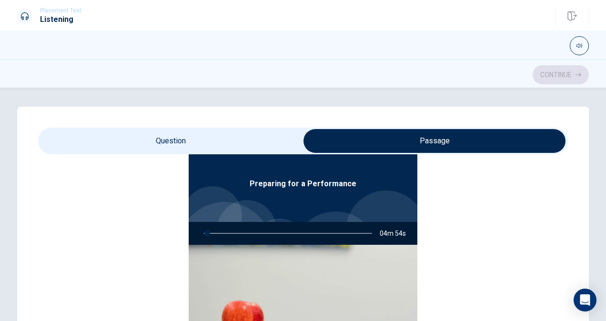
type input "2"
click at [227, 141] on input "checkbox" at bounding box center [434, 141] width 795 height 24
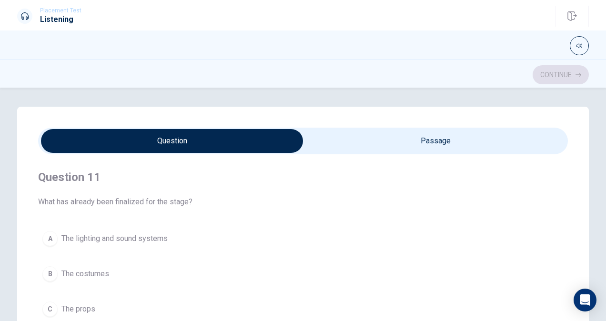
click at [360, 136] on input "checkbox" at bounding box center [172, 141] width 795 height 24
checkbox input "true"
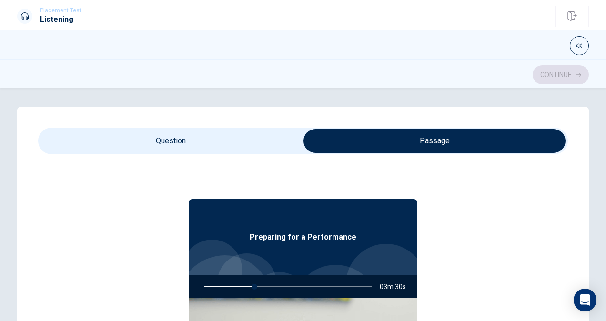
type input "30"
click at [237, 140] on input "checkbox" at bounding box center [434, 141] width 795 height 24
checkbox input "false"
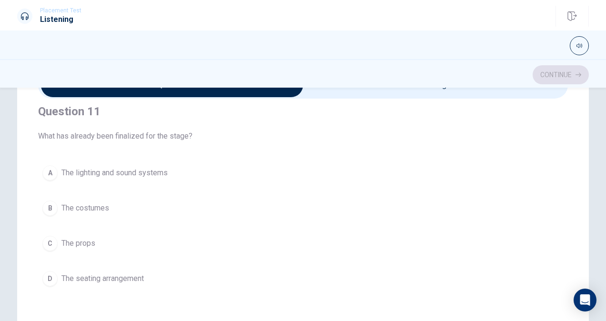
scroll to position [57, 0]
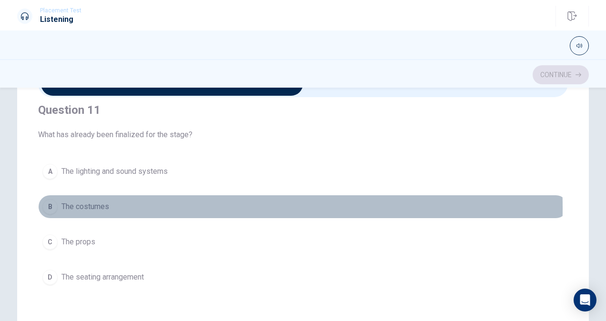
click at [99, 207] on span "The costumes" at bounding box center [85, 206] width 48 height 11
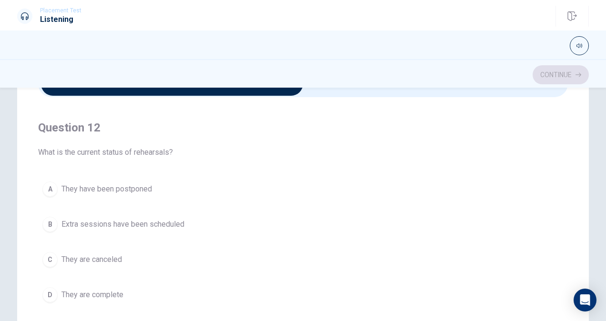
scroll to position [209, 0]
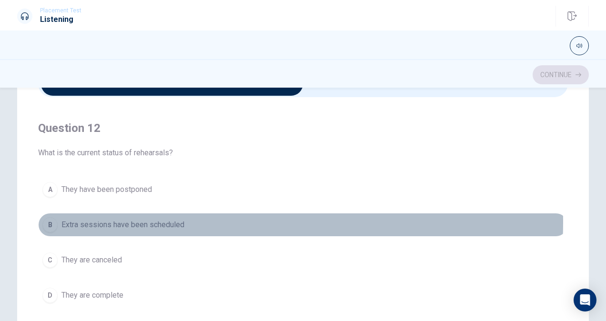
click at [142, 220] on span "Extra sessions have been scheduled" at bounding box center [122, 224] width 123 height 11
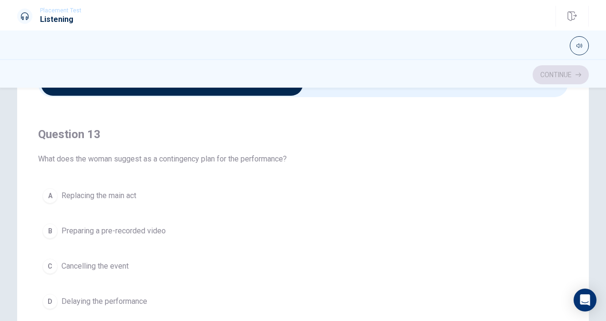
scroll to position [420, 0]
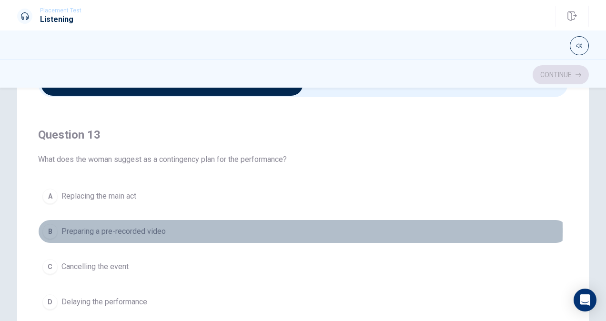
click at [101, 227] on span "Preparing a pre-recorded video" at bounding box center [113, 231] width 104 height 11
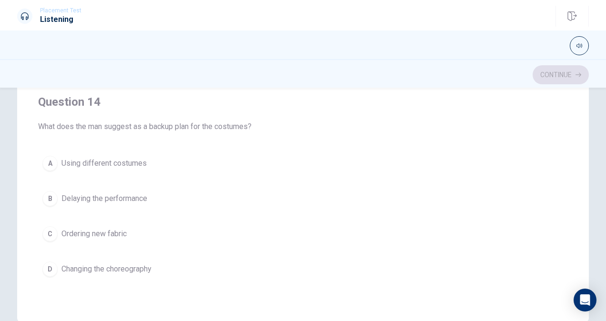
scroll to position [554, 0]
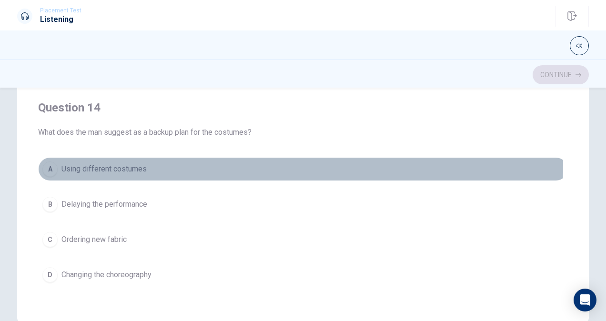
click at [119, 163] on span "Using different costumes" at bounding box center [103, 168] width 85 height 11
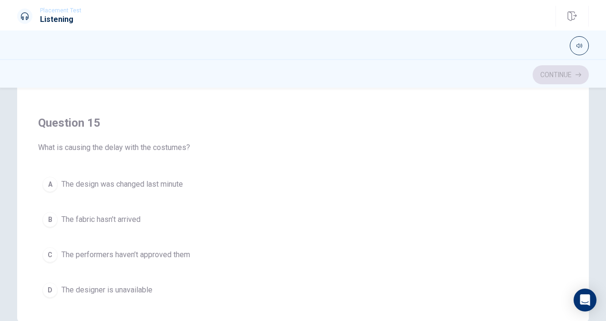
scroll to position [756, 0]
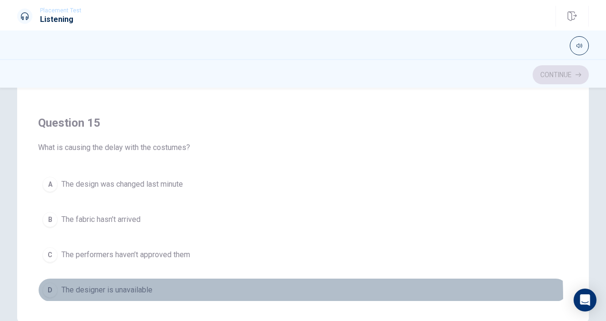
click at [117, 292] on button "D The designer is unavailable" at bounding box center [303, 290] width 530 height 24
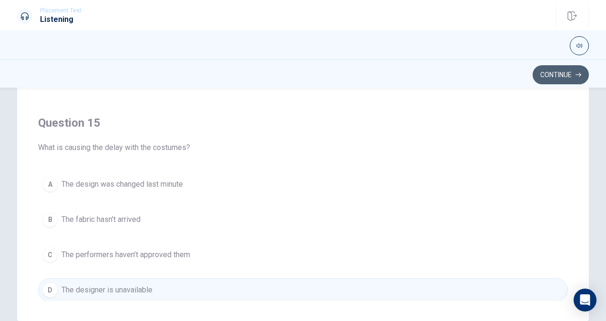
click at [546, 74] on button "Continue" at bounding box center [561, 74] width 56 height 19
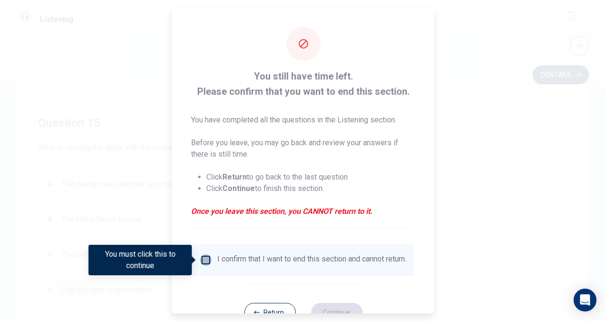
click at [205, 257] on input "You must click this to continue" at bounding box center [205, 259] width 11 height 11
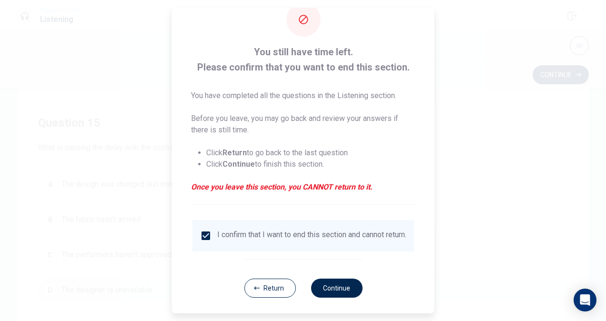
scroll to position [25, 0]
click at [336, 297] on button "Continue" at bounding box center [336, 287] width 51 height 19
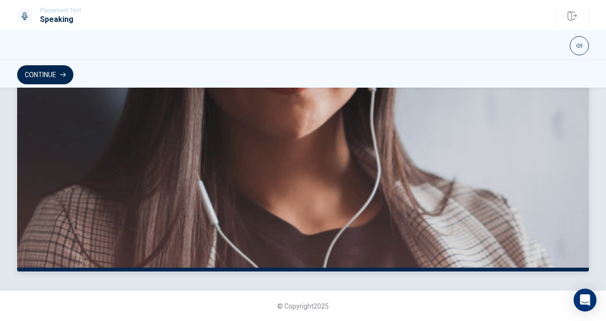
scroll to position [0, 0]
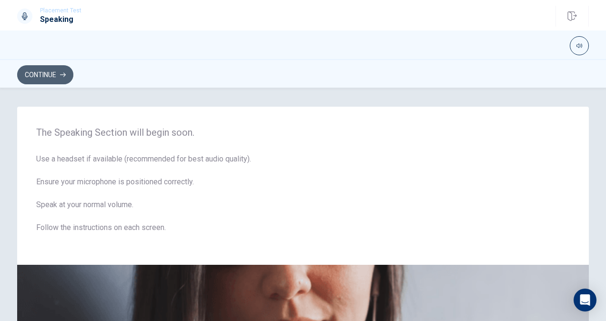
click at [63, 78] on button "Continue" at bounding box center [45, 74] width 56 height 19
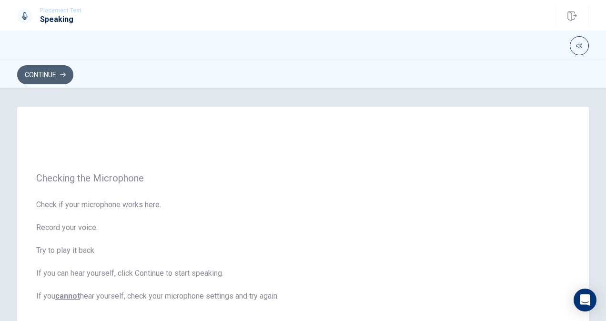
click at [61, 75] on icon "button" at bounding box center [63, 75] width 6 height 4
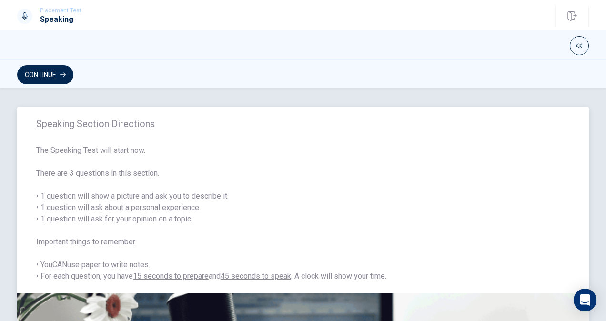
click at [262, 205] on span "The Speaking Test will start now. There are 3 questions in this section. • 1 qu…" at bounding box center [303, 213] width 534 height 137
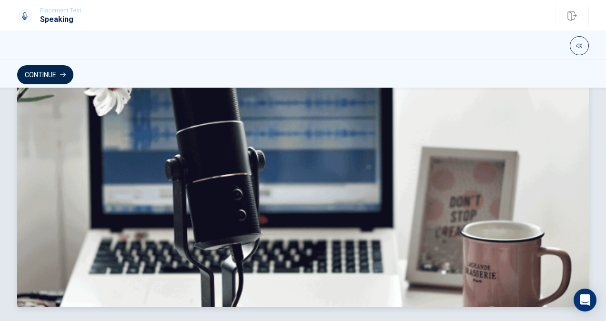
scroll to position [279, 0]
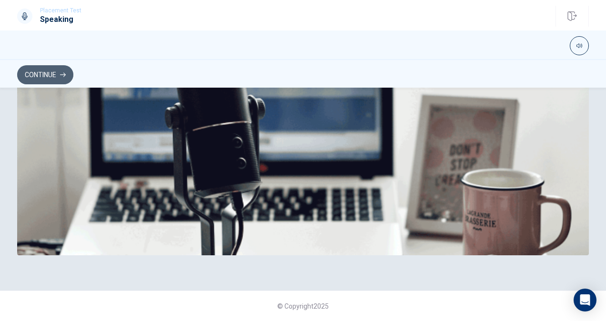
click at [54, 70] on button "Continue" at bounding box center [45, 74] width 56 height 19
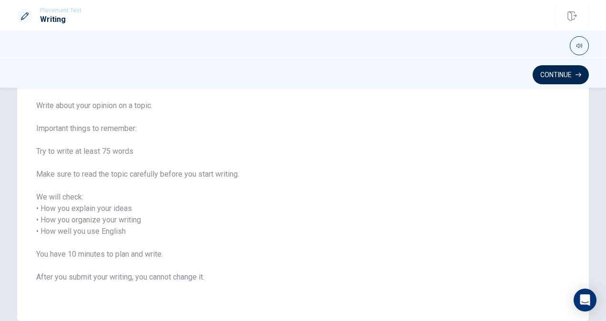
scroll to position [75, 0]
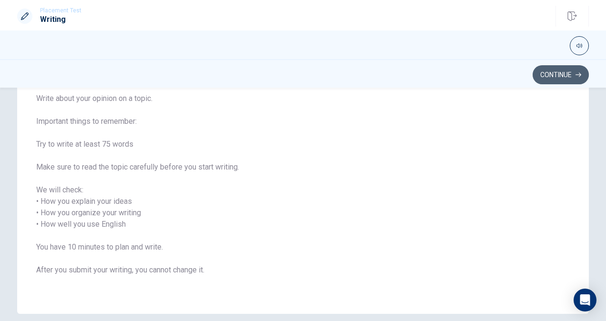
click at [563, 71] on button "Continue" at bounding box center [561, 74] width 56 height 19
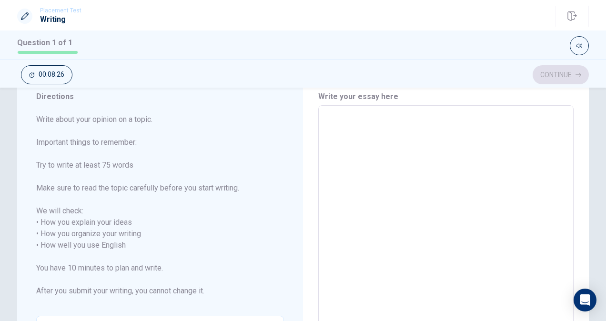
scroll to position [33, 0]
click at [339, 135] on textarea at bounding box center [446, 247] width 242 height 264
type textarea "A"
type textarea "x"
type textarea "Ac"
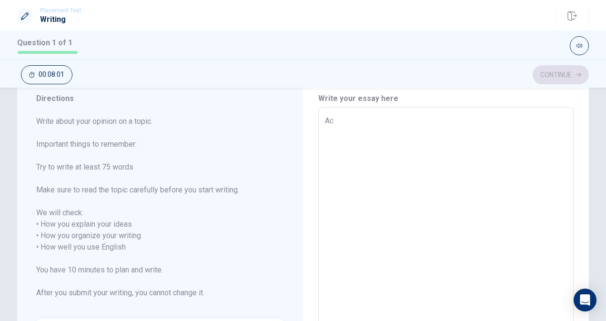
type textarea "x"
type textarea "Act"
type textarea "x"
type textarea "Actu"
type textarea "x"
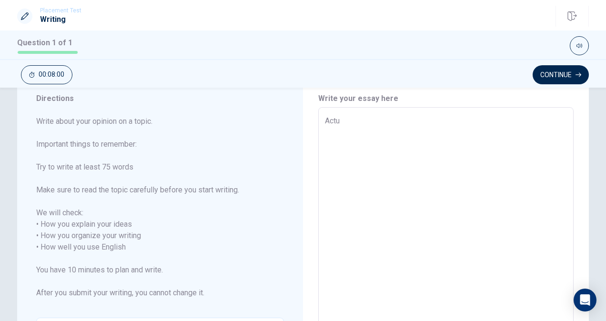
type textarea "Actua"
type textarea "x"
type textarea "Actual"
type textarea "x"
type textarea "Actuall"
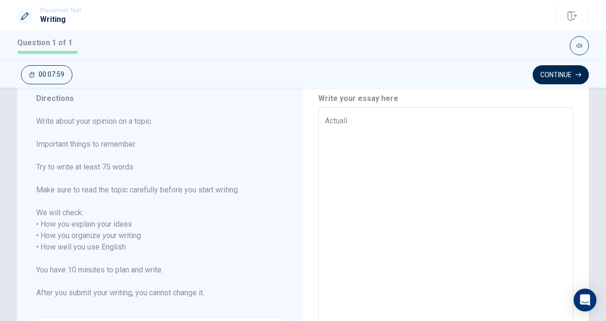
type textarea "x"
type textarea "Actually"
type textarea "x"
type textarea "Actually"
type textarea "x"
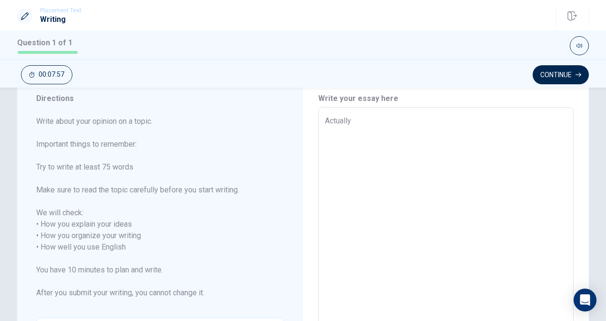
type textarea "Actually"
type textarea "x"
type textarea "Actually"
type textarea "x"
type textarea "Actually I"
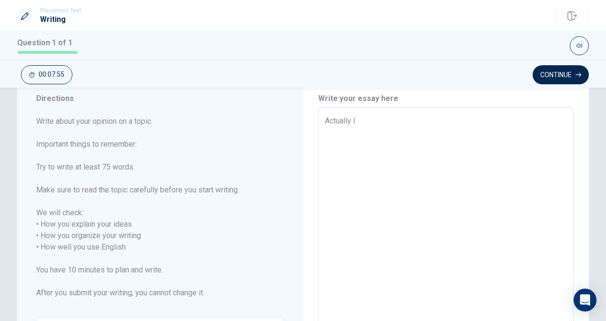
type textarea "x"
type textarea "Actually I"
type textarea "x"
type textarea "Actually I h"
type textarea "x"
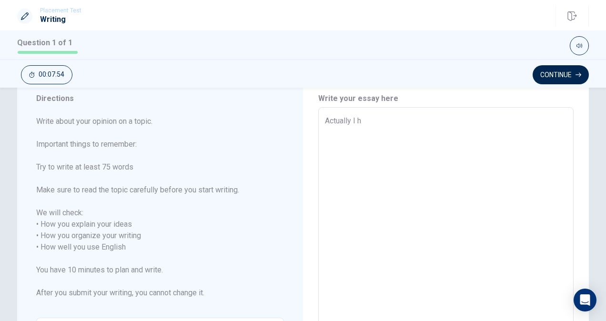
type textarea "Actually I ha"
type textarea "x"
type textarea "Actually I had"
type textarea "x"
type textarea "Actually I had"
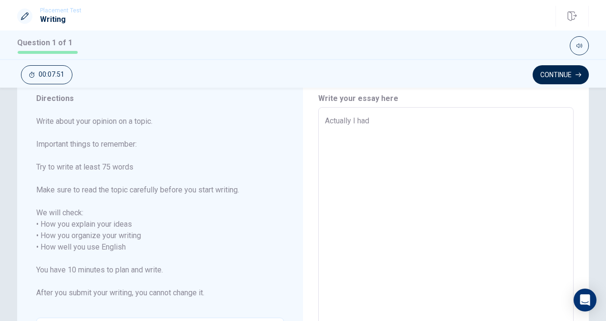
type textarea "x"
type textarea "Actually I had t"
type textarea "x"
type textarea "Actually I had th"
type textarea "x"
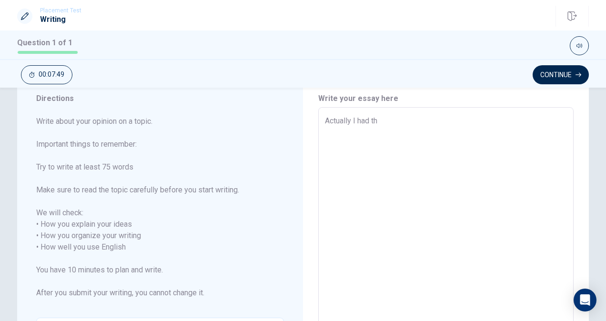
type textarea "Actually I had the"
type textarea "x"
type textarea "Actually I had thes"
type textarea "x"
type textarea "Actually I had these"
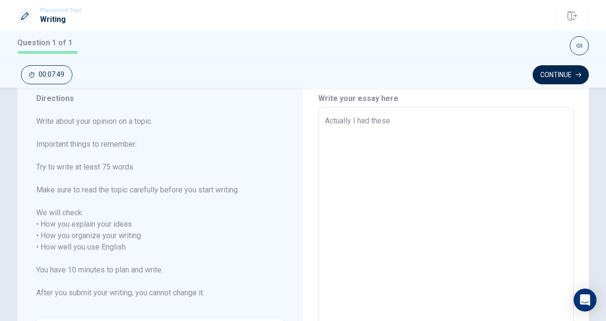
type textarea "x"
type textarea "Actually I had these"
type textarea "x"
type textarea "Actually I had these e"
type textarea "x"
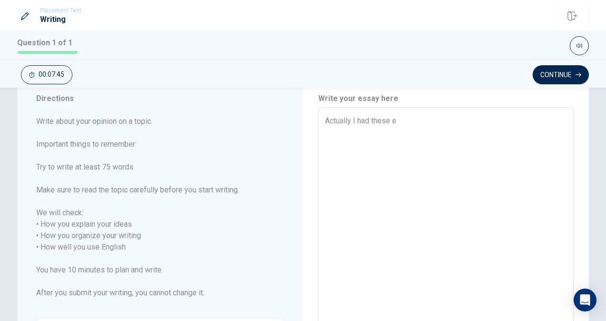
type textarea "Actually I had these ex"
type textarea "x"
type textarea "Actually I had these exp"
type textarea "x"
type textarea "Actually I had these expe"
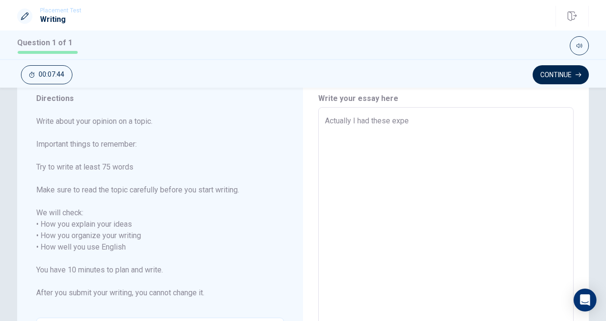
type textarea "x"
type textarea "Actually I had these exper"
type textarea "x"
type textarea "Actually I had these experi"
type textarea "x"
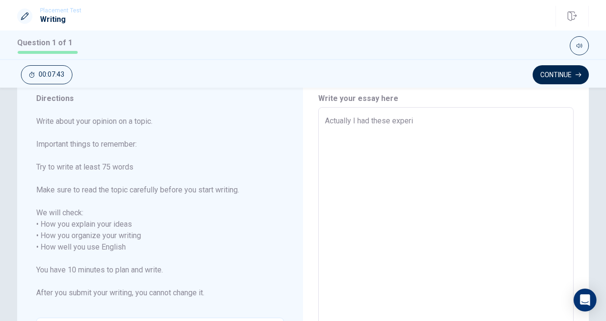
type textarea "Actually I had these experie"
type textarea "x"
type textarea "Actually I had these experien"
type textarea "x"
type textarea "Actually I had these experienc"
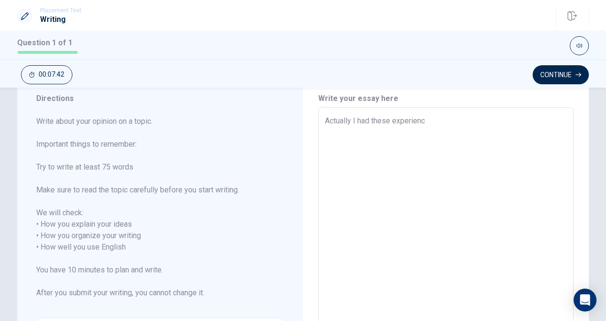
type textarea "x"
type textarea "Actually I had these experience"
type textarea "x"
type textarea "Actually I had these experience."
type textarea "x"
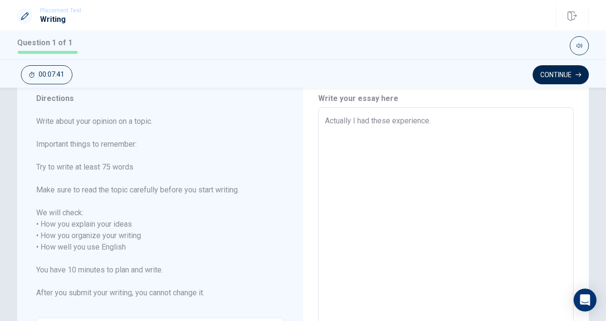
type textarea "Actually I had these experience."
type textarea "x"
type textarea "Actually I had these experience. I"
type textarea "x"
type textarea "Actually I had these experience. In"
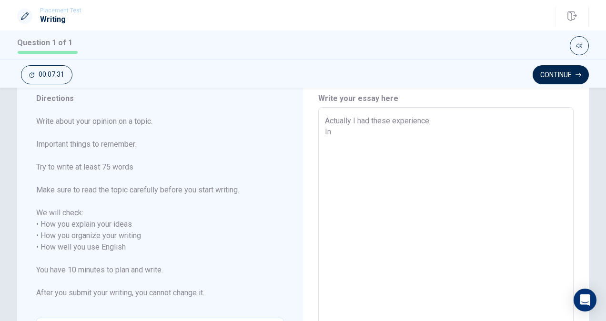
type textarea "x"
type textarea "Actually I had these experience. In"
type textarea "x"
type textarea "Actually I had these experience. In"
type textarea "x"
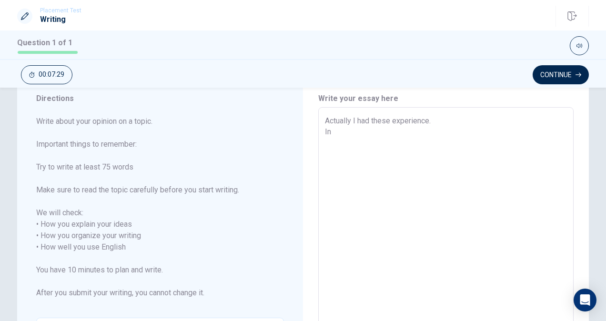
type textarea "Actually I had these experience. I"
type textarea "x"
type textarea "Actually I had these experience."
type textarea "x"
type textarea "Actually I had these experience. W"
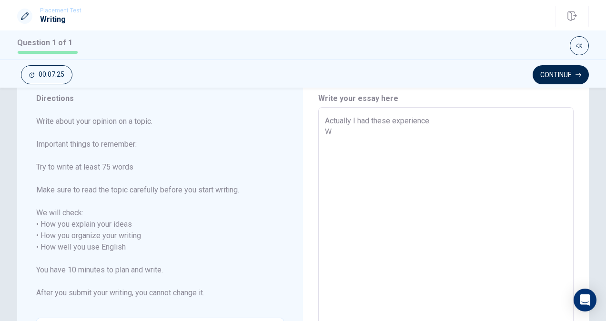
type textarea "x"
type textarea "Actually I had these experience. Wh"
type textarea "x"
type textarea "Actually I had these experience. Whe"
type textarea "x"
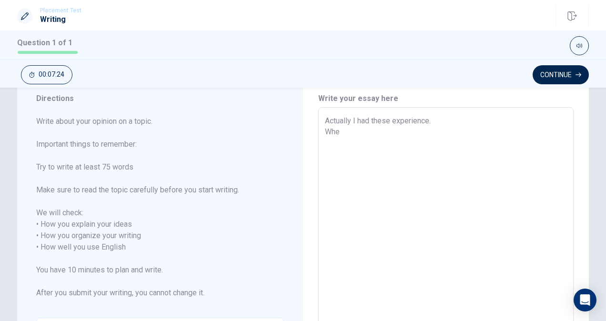
type textarea "Actually I had these experience. When"
type textarea "x"
type textarea "Actually I had these experience. When"
type textarea "x"
type textarea "Actually I had these experience. When I"
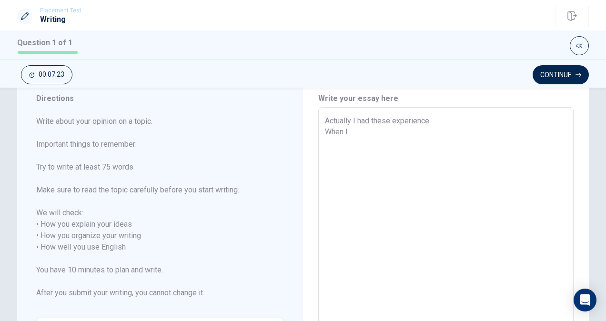
type textarea "x"
type textarea "Actually I had these experience. When I"
type textarea "x"
type textarea "Actually I had these experience. When I w"
type textarea "x"
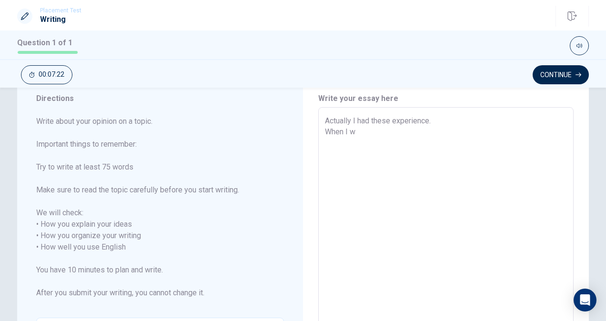
type textarea "Actually I had these experience. When I wa"
type textarea "x"
type textarea "Actually I had these experience. When I was"
type textarea "x"
type textarea "Actually I had these experience. When I was"
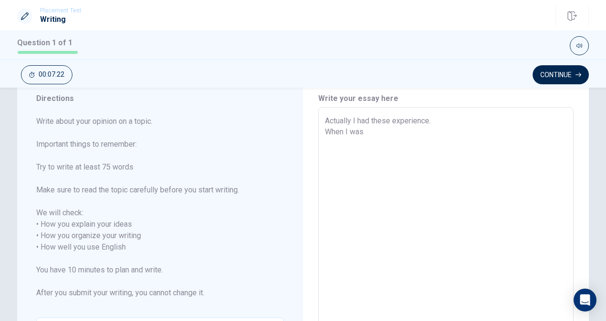
type textarea "x"
type textarea "Actually I had these experience. When I was a"
type textarea "x"
type textarea "Actually I had these experience. When I was a"
type textarea "x"
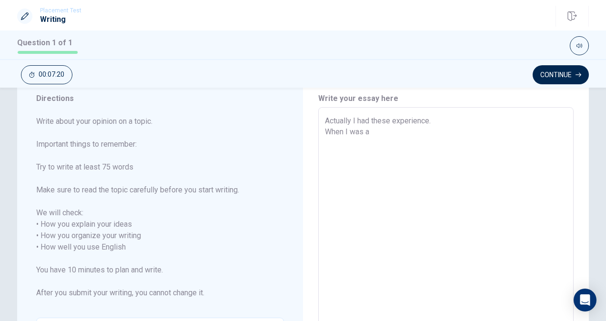
type textarea "Actually I had these experience. When I was a h"
type textarea "x"
type textarea "Actually I had these experience. When I was a hi"
type textarea "x"
type textarea "Actually I had these experience. When I was a hig"
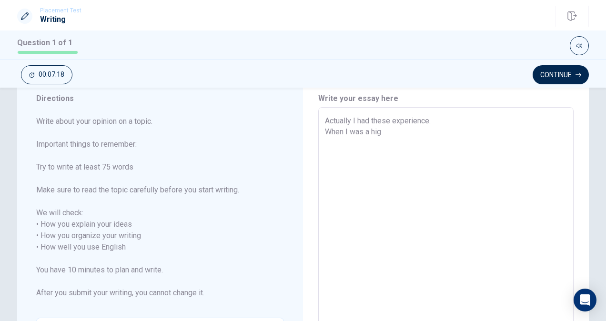
type textarea "x"
type textarea "Actually I had these experience. When I was a high"
type textarea "x"
type textarea "Actually I had these experience. When I was a high"
type textarea "x"
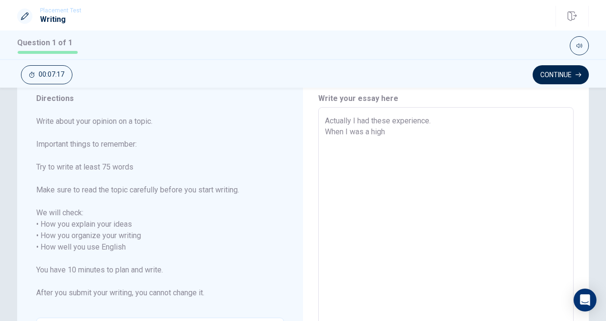
type textarea "Actually I had these experience. When I was a high"
type textarea "x"
type textarea "Actually I had these experience. When I was a highs"
type textarea "x"
type textarea "Actually I had these experience. When I was a highsc"
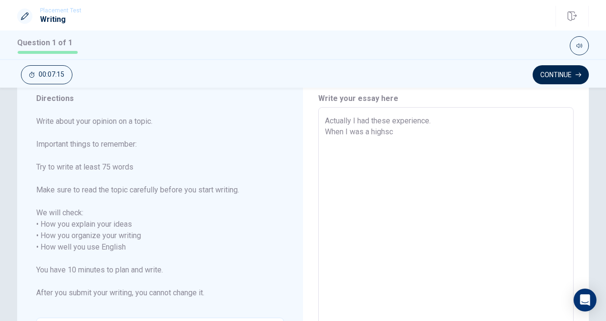
type textarea "x"
type textarea "Actually I had these experience. When I was a highsch"
type textarea "x"
type textarea "Actually I had these experience. When I was a highscho"
type textarea "x"
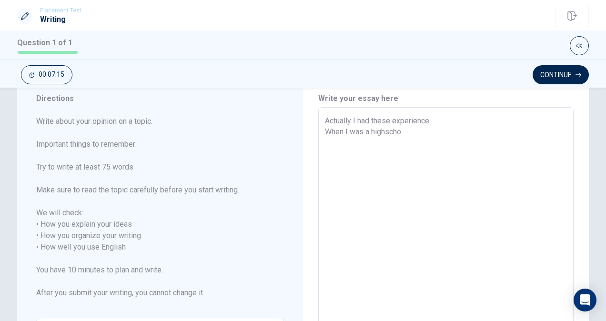
type textarea "Actually I had these experience. When I was a highschoo"
type textarea "x"
type textarea "Actually I had these experience. When I was a highschool"
type textarea "x"
type textarea "Actually I had these experience. When I was a highschool"
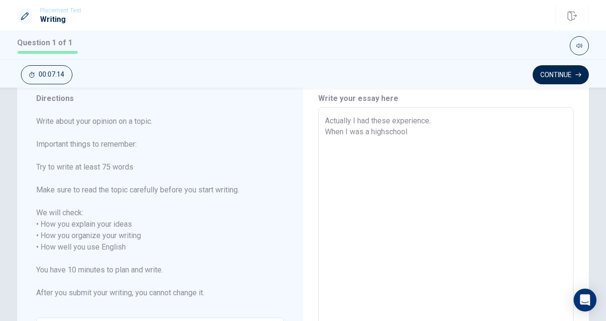
type textarea "x"
type textarea "Actually I had these experience. When I was a highschool s"
type textarea "x"
type textarea "Actually I had these experience. When I was a highschool st"
type textarea "x"
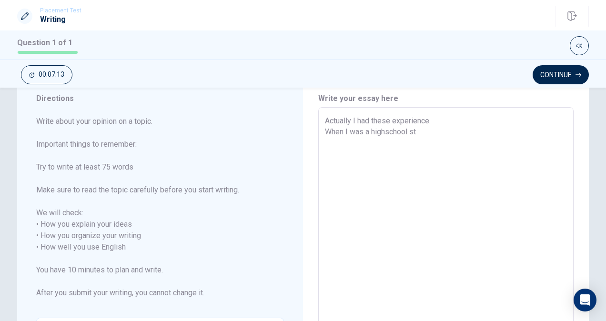
type textarea "Actually I had these experience. When I was a highschool stu"
type textarea "x"
type textarea "Actually I had these experience. When I was a highschool stud"
type textarea "x"
type textarea "Actually I had these experience. When I was a highschool stude"
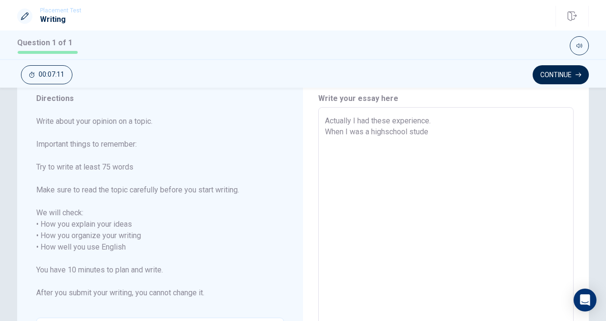
type textarea "x"
type textarea "Actually I had these experience. When I was a highschool studen"
type textarea "x"
type textarea "Actually I had these experience. When I was a highschool student"
type textarea "x"
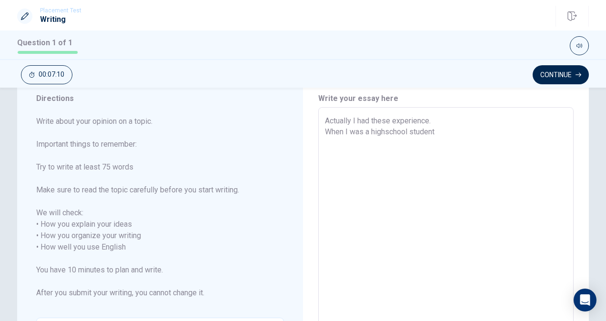
type textarea "Actually I had these experience. When I was a highschool student"
type textarea "x"
type textarea "Actually I had these experience. When I was a highschool student"
type textarea "x"
type textarea "Actually I had these experience. When I was a highschool student,"
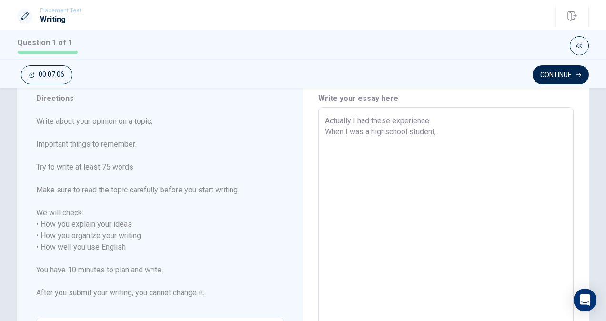
type textarea "x"
type textarea "Actually I had these experience. When I was a highschool student,I"
type textarea "x"
type textarea "Actually I had these experience. When I was a highschool student,I"
type textarea "x"
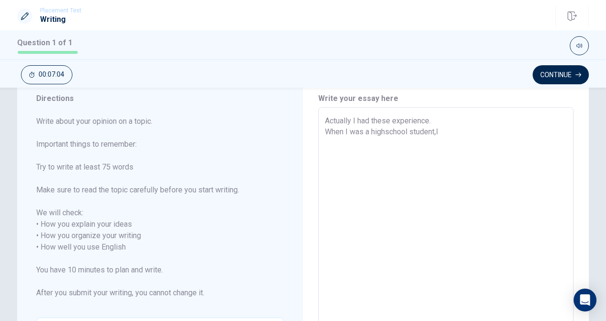
type textarea "Actually I had these experience. When I was a highschool student,I h"
type textarea "x"
type textarea "Actually I had these experience. When I was a highschool student,I ha"
click at [366, 131] on textarea "Actually I had these experience. When I was a highschool student,I ha" at bounding box center [446, 247] width 242 height 264
click at [451, 131] on textarea "Actually I had these experience. When I was a highschool student,I ha" at bounding box center [446, 247] width 242 height 264
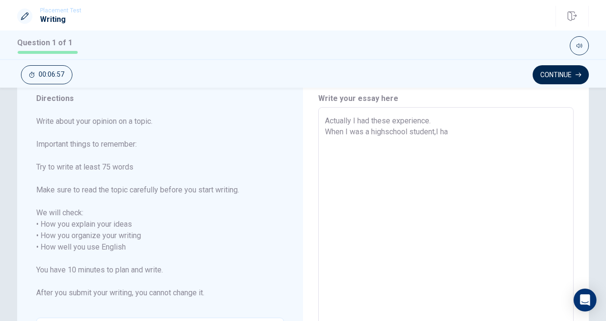
type textarea "x"
type textarea "Actually I had these experience. When I was a highschool student,I hav"
type textarea "x"
type textarea "Actually I had these experience. When I was a highschool student,I have"
type textarea "x"
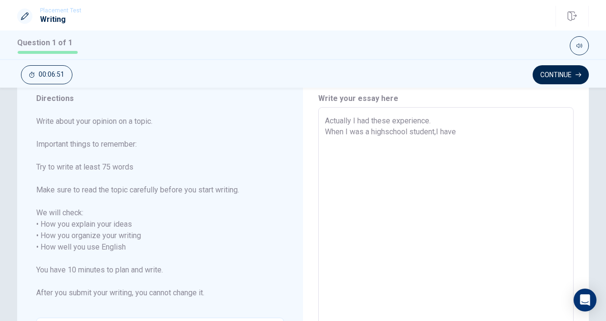
type textarea "Actually I had these experience. When I was a highschool student,I have"
type textarea "x"
type textarea "Actually I had these experience. When I was a highschool student,I have a"
type textarea "x"
type textarea "Actually I had these experience. When I was a highschool student,I have a"
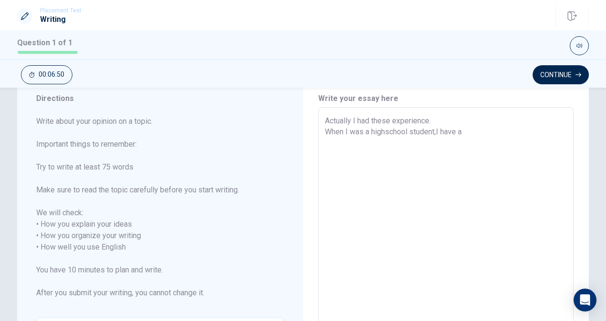
type textarea "x"
type textarea "Actually I had these experience. When I was a highschool student,I have a v"
type textarea "x"
type textarea "Actually I had these experience. When I was a highschool student,I have a ve"
type textarea "x"
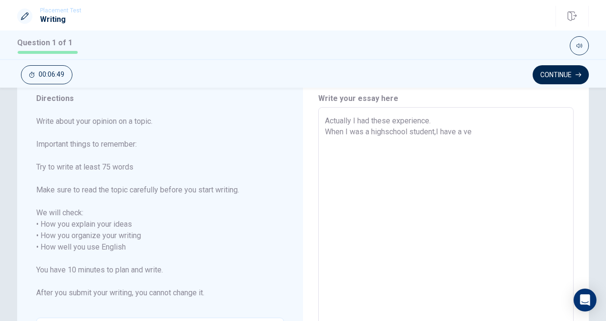
type textarea "Actually I had these experience. When I was a highschool student,I have a ver"
type textarea "x"
type textarea "Actually I had these experience. When I was a highschool student,I have a very"
type textarea "x"
type textarea "Actually I had these experience. When I was a highschool student,I have a very"
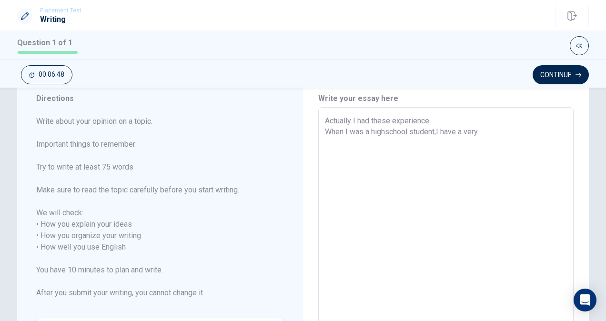
type textarea "x"
type textarea "Actually I had these experience. When I was a highschool student,I have a very c"
type textarea "x"
type textarea "Actually I had these experience. When I was a highschool student,I have a very …"
type textarea "x"
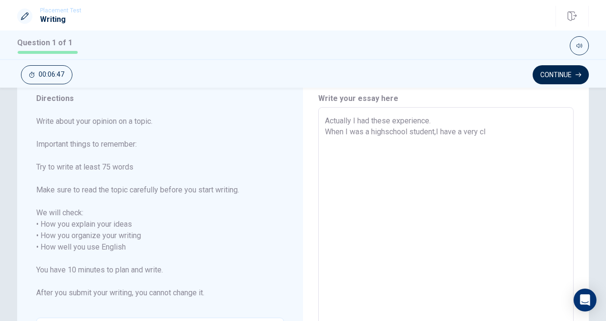
type textarea "Actually I had these experience. When I was a highschool student,I have a very …"
type textarea "x"
type textarea "Actually I had these experience. When I was a highschool student,I have a very …"
click at [451, 132] on textarea "Actually I had these experience. When I was a highschool student,I have a very …" at bounding box center [446, 247] width 242 height 264
click at [450, 141] on textarea "Actually I had these experience. When I was a junior highschool student,I had a…" at bounding box center [446, 247] width 242 height 264
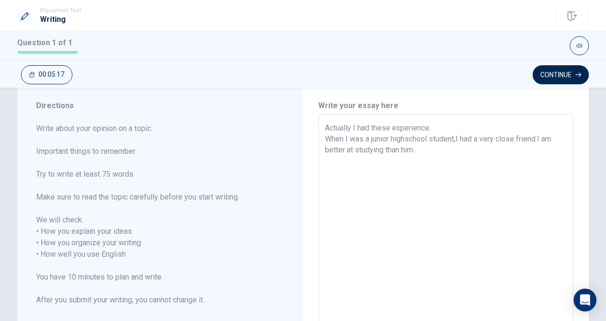
scroll to position [25, 0]
click at [538, 141] on textarea "Actually I had these experience. When I was a junior highschool student,I had a…" at bounding box center [446, 255] width 242 height 264
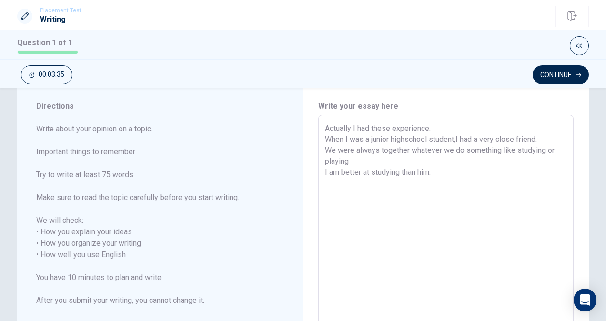
click at [448, 170] on textarea "Actually I had these experience. When I was a junior highschool student,I had a…" at bounding box center [446, 255] width 242 height 264
click at [333, 171] on textarea "Actually I had these experience. When I was a junior highschool student,I had a…" at bounding box center [446, 255] width 242 height 264
click at [400, 182] on textarea "Actually I had these experience. When I was a junior highschool student,I had a…" at bounding box center [446, 255] width 242 height 264
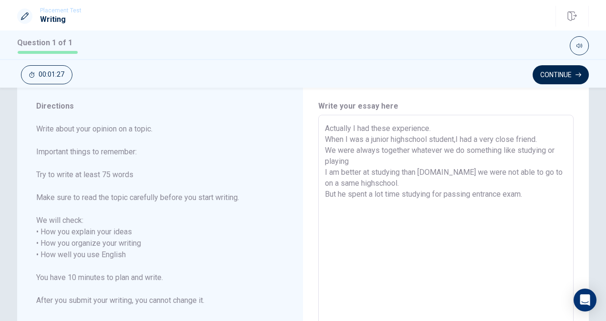
click at [506, 173] on textarea "Actually I had these experience. When I was a junior highschool student,I had a…" at bounding box center [446, 255] width 242 height 264
click at [534, 198] on textarea "Actually I had these experience. When I was a junior highschool student,I had a…" at bounding box center [446, 255] width 242 height 264
click at [530, 189] on textarea "Actually I had these experience. When I was a junior highschool student,I had a…" at bounding box center [446, 255] width 242 height 264
click at [482, 221] on textarea "Actually I had these experience. When I was a junior highschool student,I had a…" at bounding box center [446, 255] width 242 height 264
click at [470, 210] on textarea "Actually I had these experience. When I was a junior highschool student,I had a…" at bounding box center [446, 255] width 242 height 264
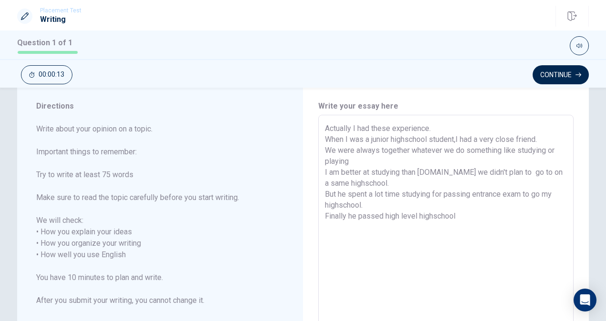
click at [470, 213] on textarea "Actually I had these experience. When I was a junior highschool student,I had a…" at bounding box center [446, 255] width 242 height 264
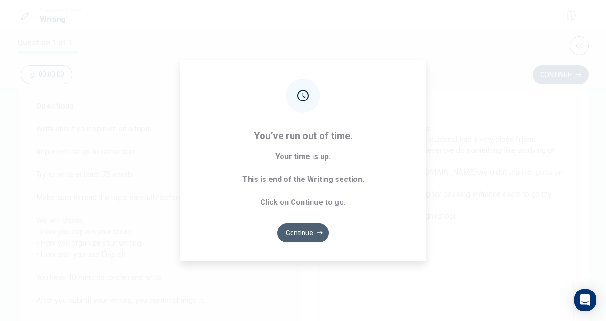
click at [309, 230] on button "Continue" at bounding box center [302, 232] width 51 height 19
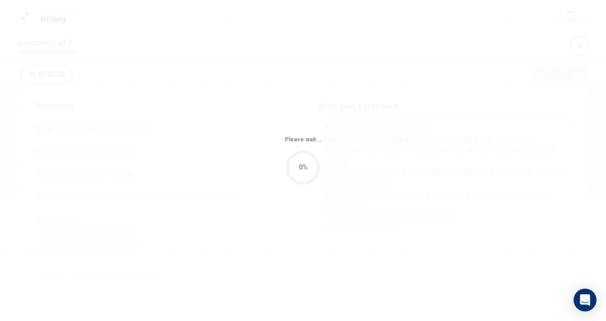
scroll to position [0, 0]
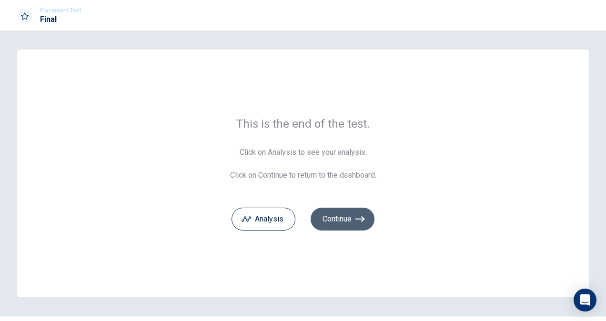
click at [342, 212] on button "Continue" at bounding box center [343, 219] width 64 height 23
